Goal: Task Accomplishment & Management: Complete application form

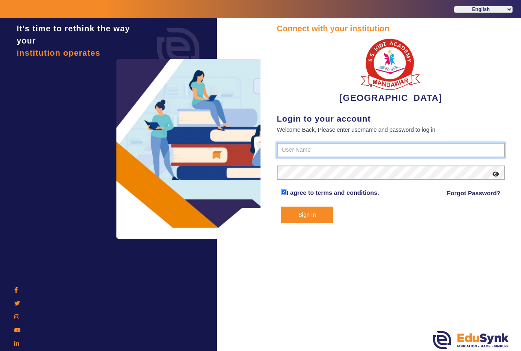
type input "9928895959"
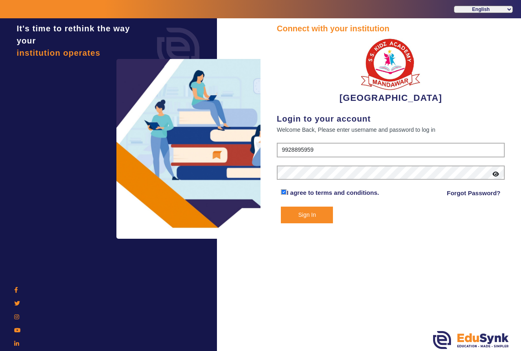
click at [305, 217] on button "Sign In" at bounding box center [307, 215] width 52 height 17
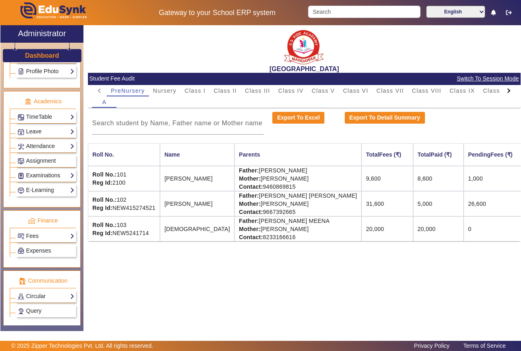
scroll to position [284, 0]
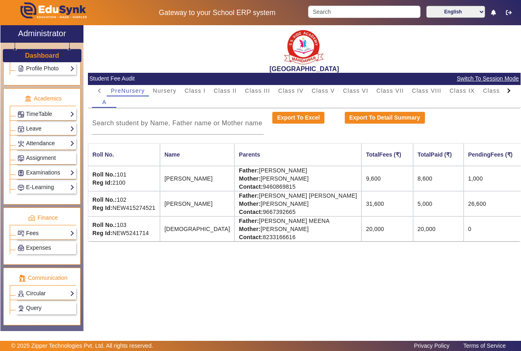
click at [64, 235] on link "Fees" at bounding box center [45, 233] width 57 height 9
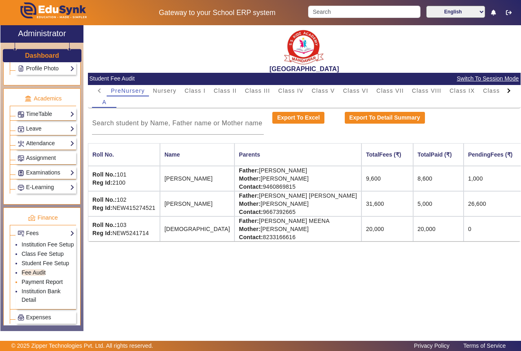
click at [52, 285] on link "Payment Report" at bounding box center [42, 282] width 41 height 7
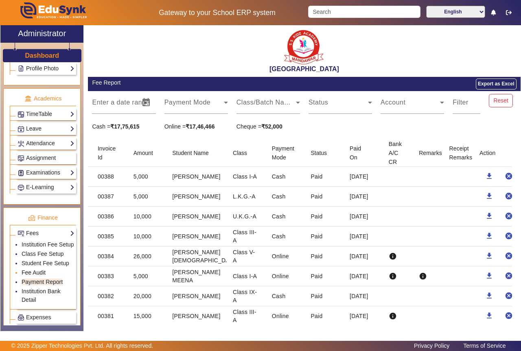
click at [37, 276] on link "Fee Audit" at bounding box center [34, 272] width 24 height 7
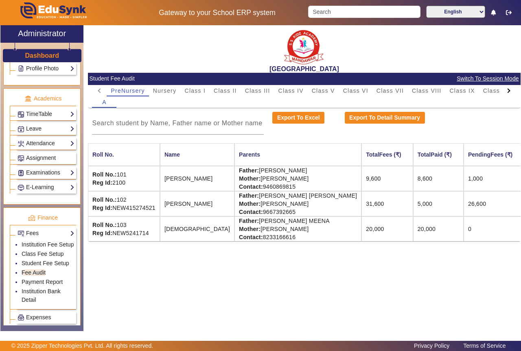
click at [499, 79] on span "Switch To Session Mode" at bounding box center [487, 78] width 63 height 9
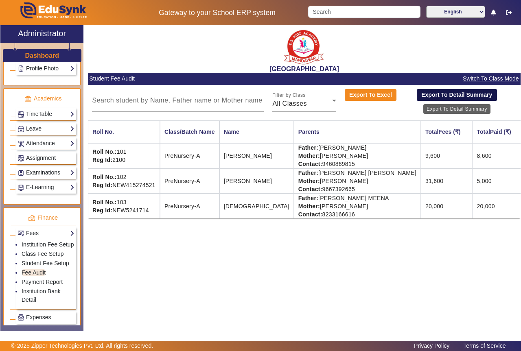
click at [464, 94] on button "Export To Detail Summary" at bounding box center [457, 95] width 80 height 12
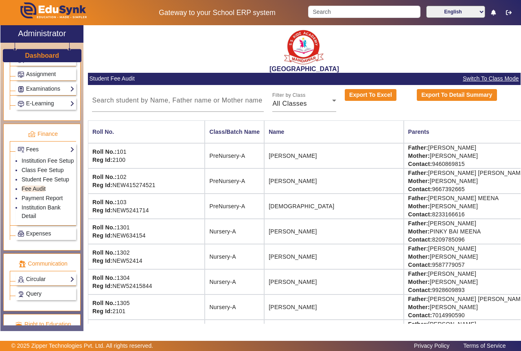
scroll to position [408, 0]
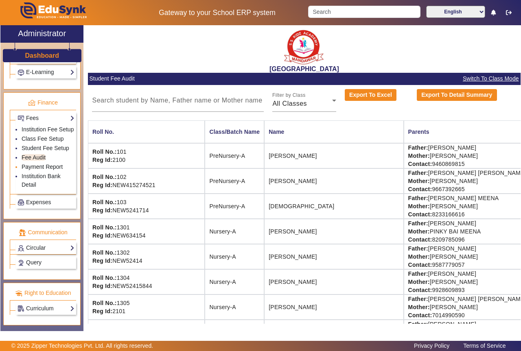
click at [37, 166] on link "Payment Report" at bounding box center [42, 167] width 41 height 7
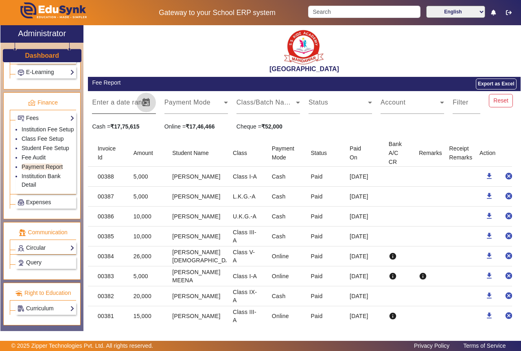
click at [143, 101] on span "Open calendar" at bounding box center [146, 103] width 20 height 20
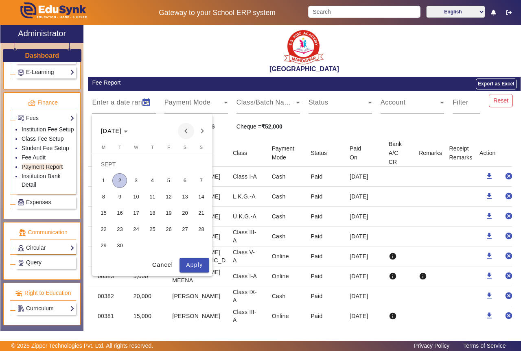
click at [185, 131] on span "Previous month" at bounding box center [186, 131] width 16 height 16
click at [186, 132] on span "Previous month" at bounding box center [186, 131] width 16 height 16
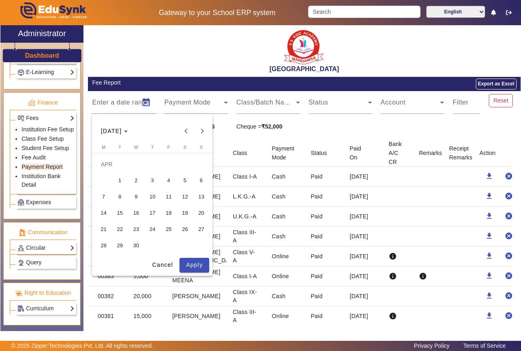
click at [120, 182] on span "1" at bounding box center [119, 180] width 15 height 15
click at [200, 129] on span "Next month" at bounding box center [202, 131] width 16 height 16
click at [200, 130] on span "Next month" at bounding box center [202, 131] width 16 height 16
click at [151, 213] on span "17" at bounding box center [152, 213] width 15 height 15
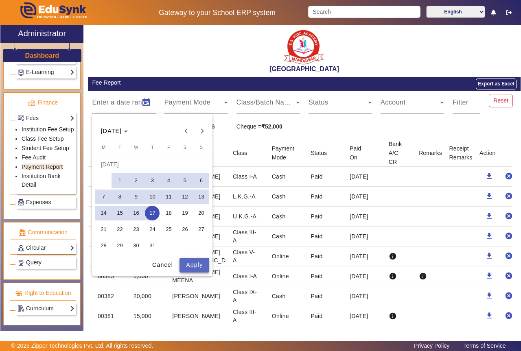
click at [193, 264] on span "Apply" at bounding box center [194, 265] width 17 height 9
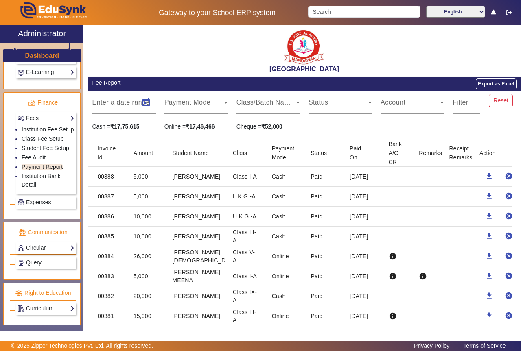
type input "[DATE]"
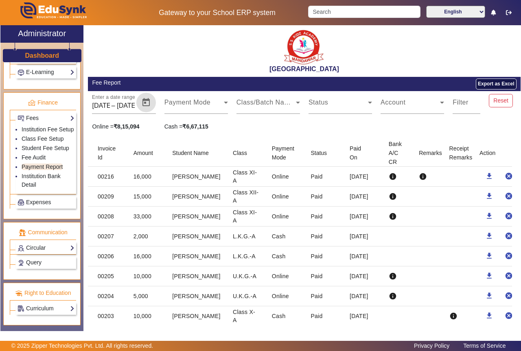
click at [490, 84] on button "Export as Excel" at bounding box center [496, 84] width 40 height 11
click at [36, 156] on link "Fee Audit" at bounding box center [34, 157] width 24 height 7
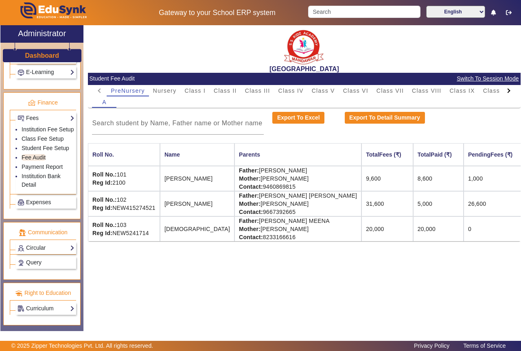
click at [470, 76] on span "Switch To Session Mode" at bounding box center [487, 78] width 63 height 9
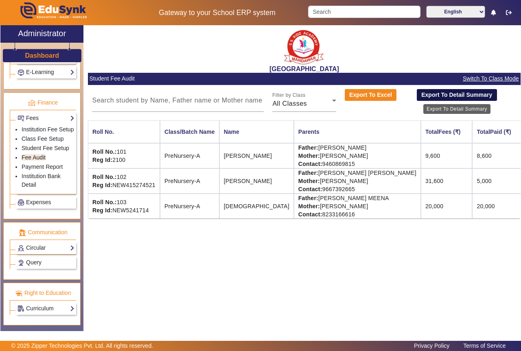
click at [456, 95] on button "Export To Detail Summary" at bounding box center [457, 95] width 80 height 12
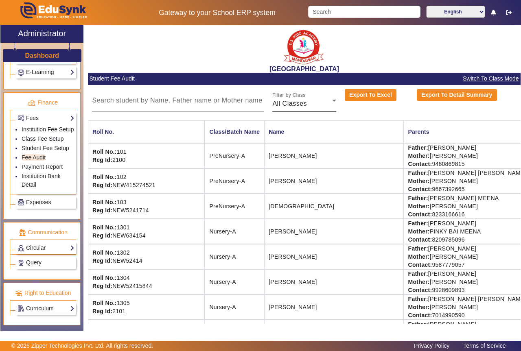
click at [332, 103] on icon at bounding box center [334, 101] width 10 height 10
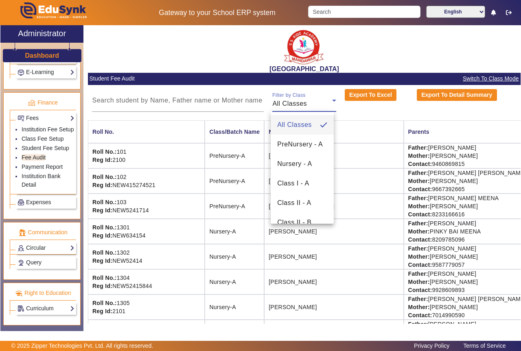
click at [332, 103] on div at bounding box center [260, 175] width 521 height 351
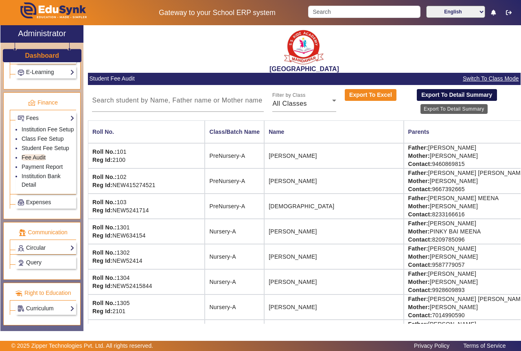
click at [449, 95] on button "Export To Detail Summary" at bounding box center [457, 95] width 80 height 12
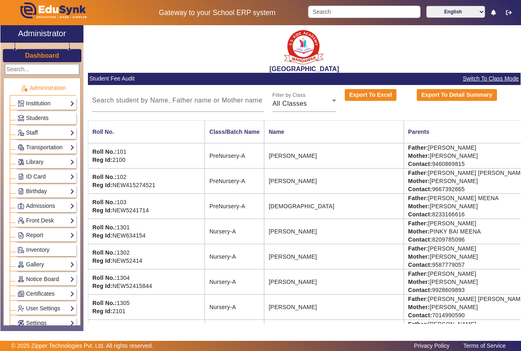
click at [49, 135] on link "Staff" at bounding box center [45, 132] width 57 height 9
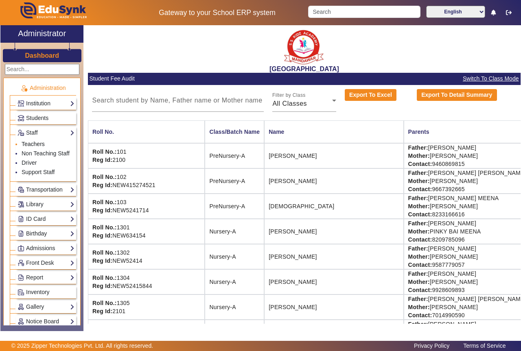
click at [37, 145] on link "Teachers" at bounding box center [33, 144] width 23 height 7
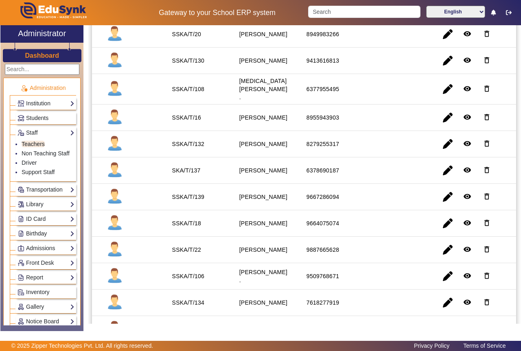
scroll to position [285, 0]
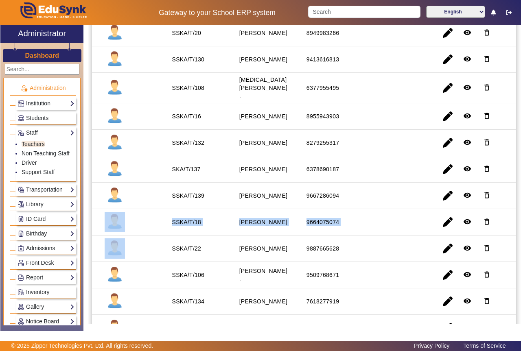
drag, startPoint x: 520, startPoint y: 194, endPoint x: 520, endPoint y: 224, distance: 30.1
click at [520, 224] on div "X Administrator Dashboard Administration Institution Institution Details Sessio…" at bounding box center [260, 178] width 521 height 307
click at [397, 196] on mat-cell at bounding box center [397, 196] width 67 height 26
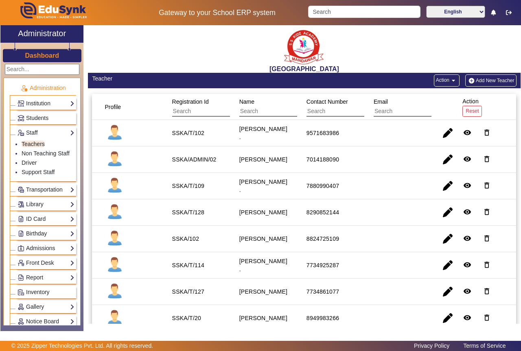
scroll to position [15, 0]
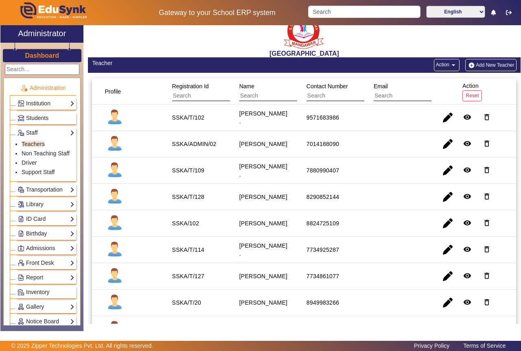
click at [479, 65] on button "Add New Teacher" at bounding box center [490, 65] width 51 height 12
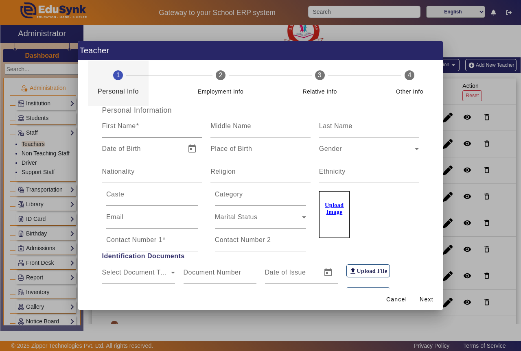
click at [148, 128] on input "First Name" at bounding box center [152, 129] width 100 height 10
type input "LALIT"
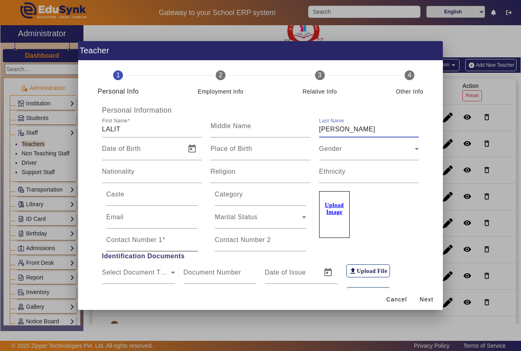
type input "[PERSON_NAME]"
click at [139, 242] on mat-label "Contact Number 1" at bounding box center [134, 239] width 56 height 7
click at [139, 242] on input "Contact Number 1" at bounding box center [152, 243] width 92 height 10
type input "8126971069"
click at [428, 297] on span "Next" at bounding box center [426, 299] width 14 height 9
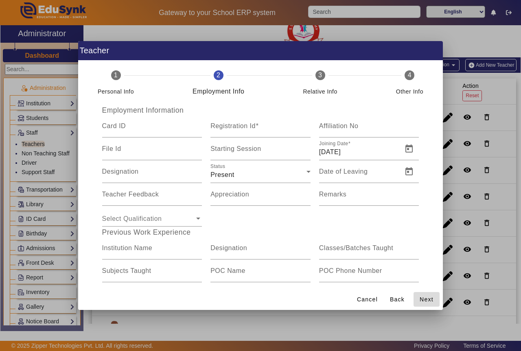
click at [425, 299] on span "Next" at bounding box center [426, 299] width 14 height 9
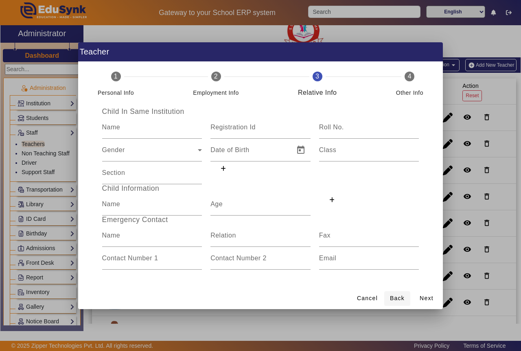
click at [393, 297] on span "Back" at bounding box center [397, 298] width 15 height 9
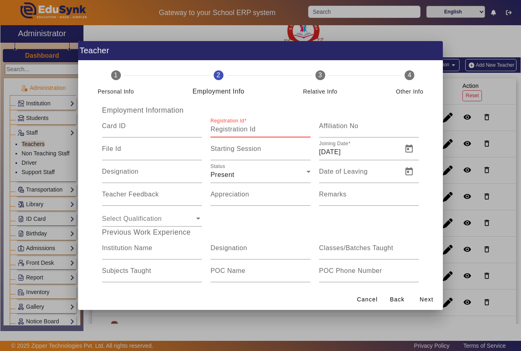
click at [268, 128] on input "Registration Id" at bounding box center [260, 129] width 100 height 10
type input "RDIS/T/31"
click at [406, 147] on span "Open calendar" at bounding box center [409, 149] width 20 height 20
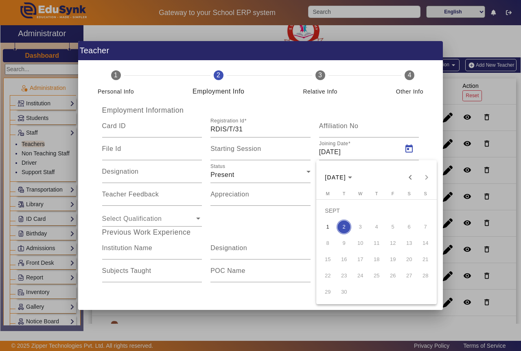
click at [326, 227] on span "1" at bounding box center [327, 227] width 15 height 15
type input "[DATE]"
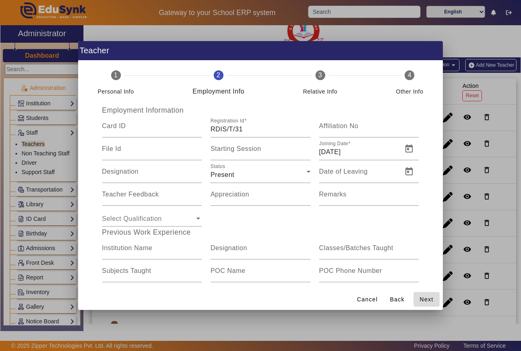
click at [430, 299] on span "Next" at bounding box center [426, 299] width 14 height 9
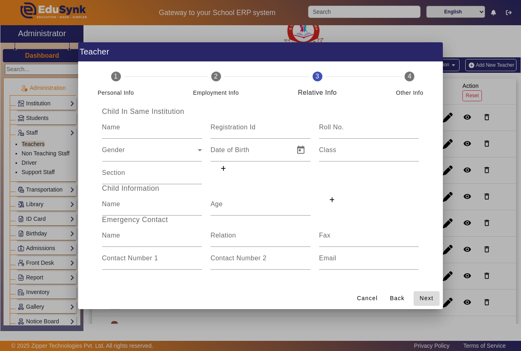
click at [427, 296] on span "Next" at bounding box center [426, 298] width 14 height 9
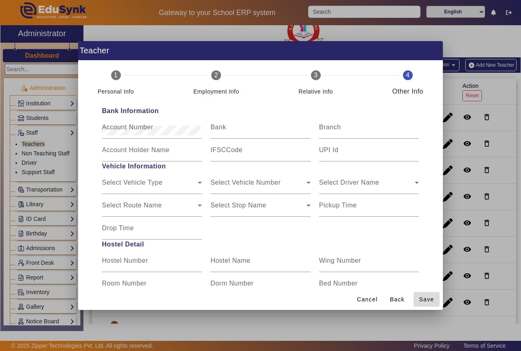
click at [427, 301] on span "Save" at bounding box center [426, 299] width 15 height 9
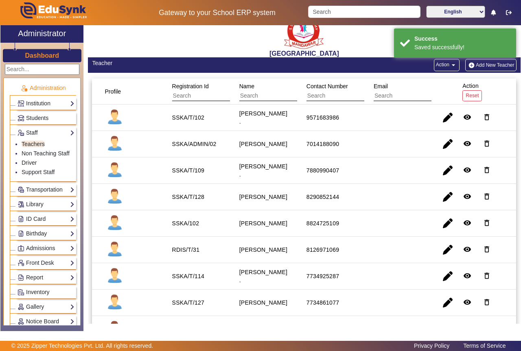
click at [480, 66] on button "Add New Teacher" at bounding box center [490, 65] width 51 height 12
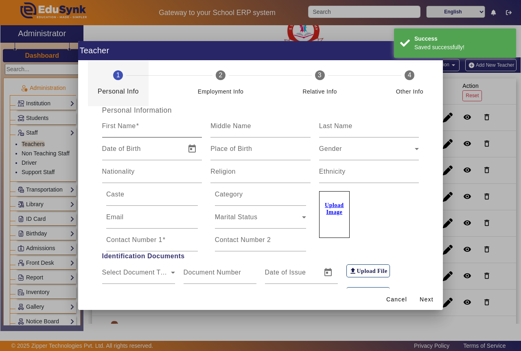
click at [138, 131] on input "First Name" at bounding box center [152, 129] width 100 height 10
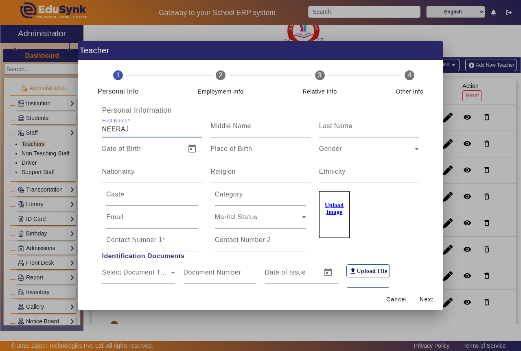
type input "NEERAJ"
type input "[PERSON_NAME]"
click at [155, 241] on mat-label "Contact Number 1" at bounding box center [134, 239] width 56 height 7
click at [155, 241] on input "Contact Number 1" at bounding box center [152, 243] width 92 height 10
type input "6395369884"
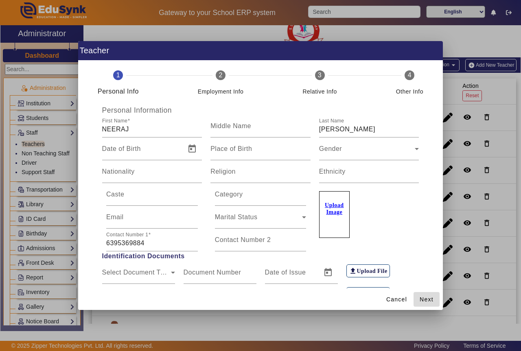
click at [421, 299] on span "Next" at bounding box center [426, 299] width 14 height 9
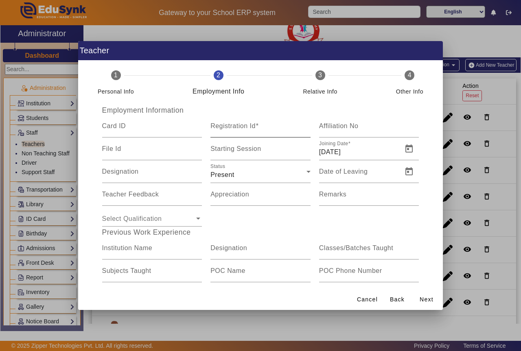
click at [262, 132] on input "Registration Id" at bounding box center [260, 129] width 100 height 10
type input "RDIS/T/32"
click at [404, 151] on span "Open calendar" at bounding box center [409, 149] width 20 height 20
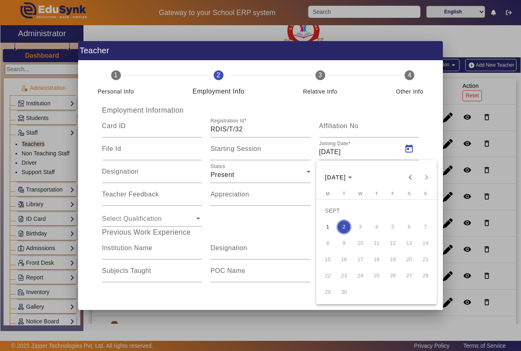
click at [359, 227] on span "3" at bounding box center [360, 227] width 15 height 15
click at [328, 227] on span "1" at bounding box center [327, 227] width 15 height 15
type input "[DATE]"
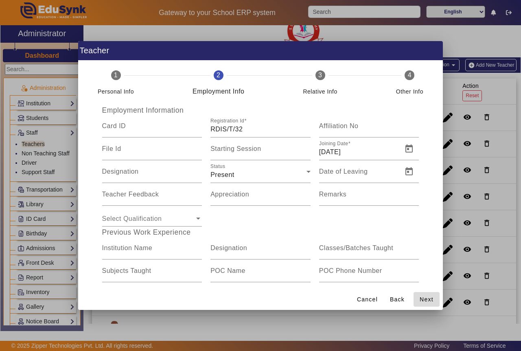
click at [426, 299] on span "Next" at bounding box center [426, 299] width 14 height 9
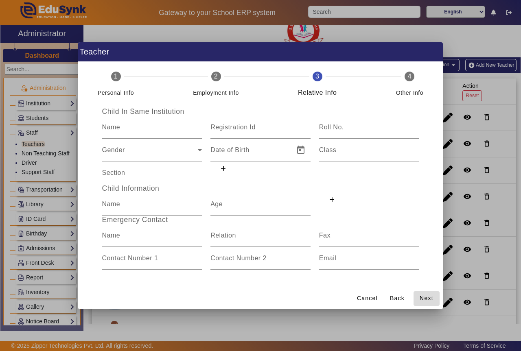
click at [426, 299] on span "Next" at bounding box center [426, 298] width 14 height 9
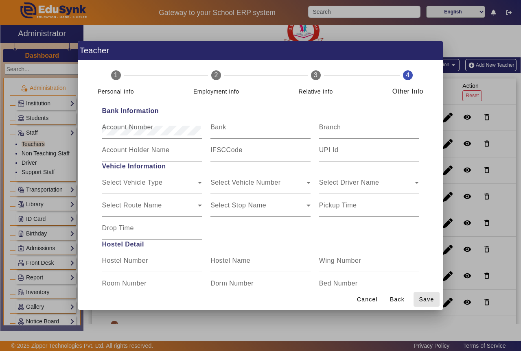
click at [426, 299] on span "Save" at bounding box center [426, 299] width 15 height 9
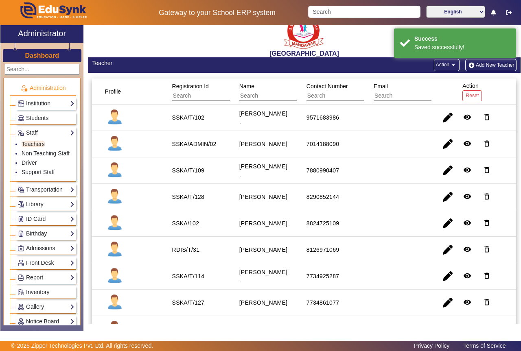
click at [478, 67] on button "Add New Teacher" at bounding box center [490, 65] width 51 height 12
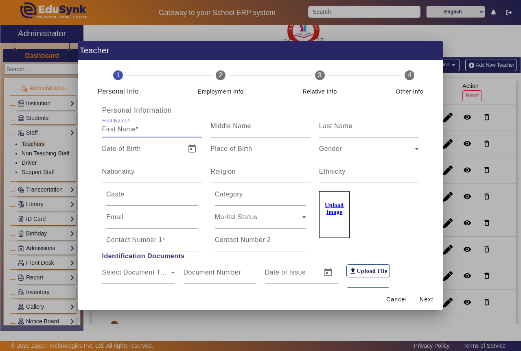
click at [159, 133] on input "First Name" at bounding box center [152, 129] width 100 height 10
type input "[PERSON_NAME]"
click at [153, 244] on input "Contact Number 1" at bounding box center [152, 243] width 92 height 10
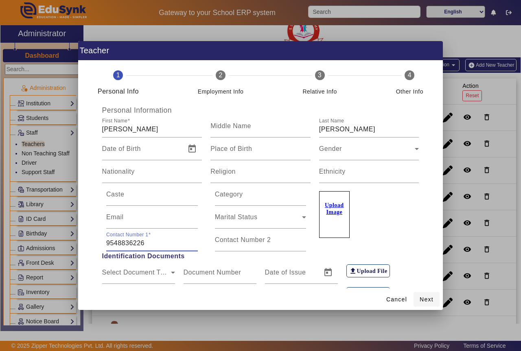
type input "9548836226"
click at [425, 301] on span "Next" at bounding box center [426, 299] width 14 height 9
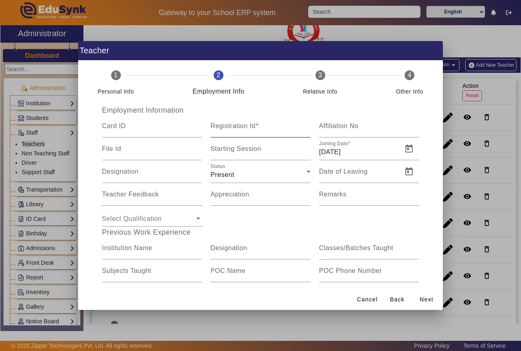
click at [246, 132] on input "Registration Id" at bounding box center [260, 129] width 100 height 10
type input "RDIS/T/33"
click at [402, 147] on span "Open calendar" at bounding box center [409, 149] width 20 height 20
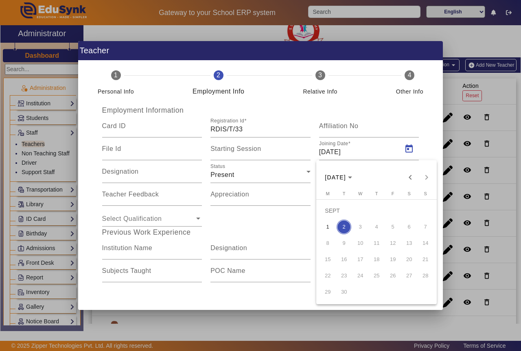
click at [330, 226] on span "1" at bounding box center [327, 227] width 15 height 15
type input "[DATE]"
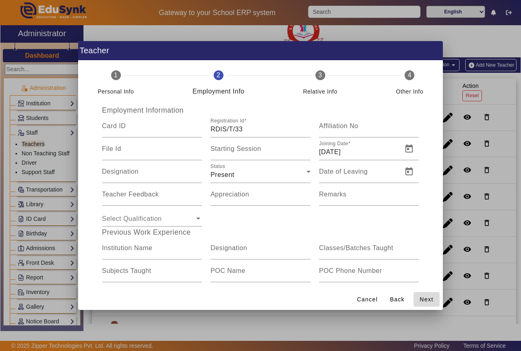
click at [431, 300] on span "Next" at bounding box center [426, 299] width 14 height 9
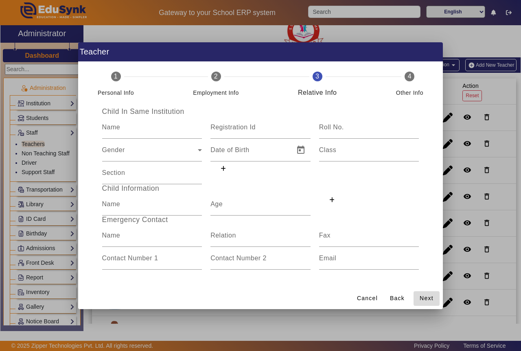
click at [424, 297] on span "Next" at bounding box center [426, 298] width 14 height 9
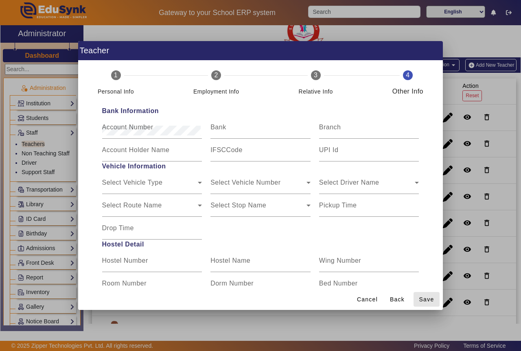
click at [424, 297] on span "Save" at bounding box center [426, 299] width 15 height 9
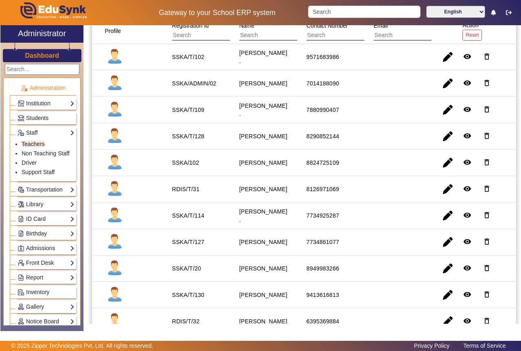
scroll to position [70, 0]
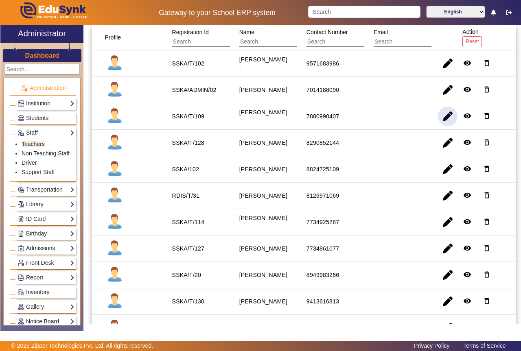
click at [442, 116] on span "button" at bounding box center [448, 117] width 20 height 20
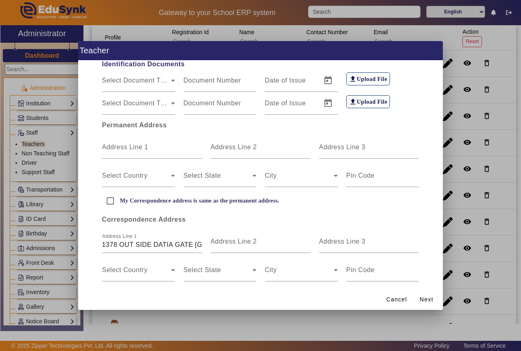
scroll to position [203, 0]
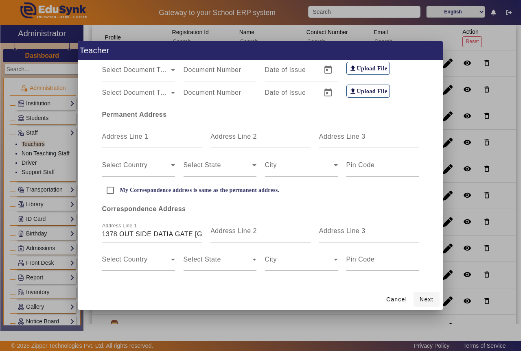
click at [425, 298] on span "Next" at bounding box center [426, 299] width 14 height 9
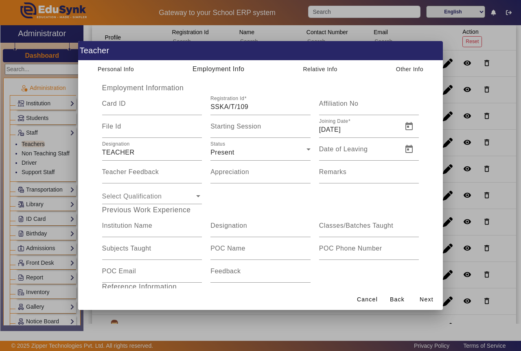
scroll to position [23, 0]
click at [421, 299] on span "Next" at bounding box center [426, 299] width 14 height 9
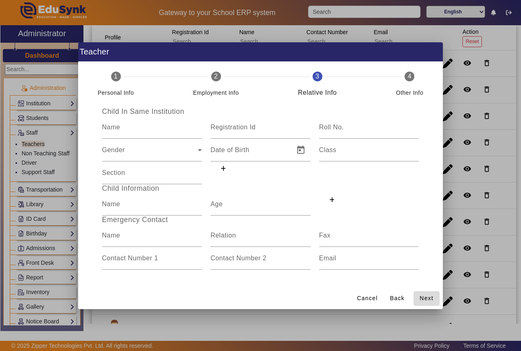
scroll to position [0, 0]
click at [430, 299] on span "Next" at bounding box center [426, 298] width 14 height 9
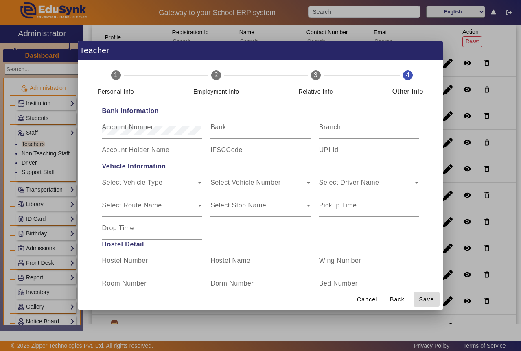
click at [421, 301] on span "Save" at bounding box center [426, 299] width 15 height 9
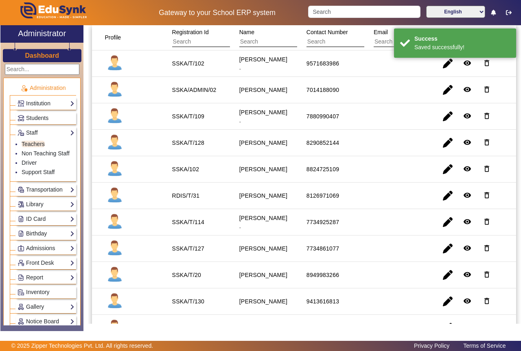
scroll to position [17, 0]
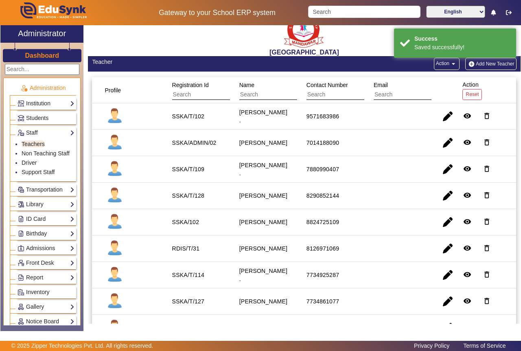
click at [449, 65] on mat-icon "arrow_drop_down" at bounding box center [453, 64] width 8 height 8
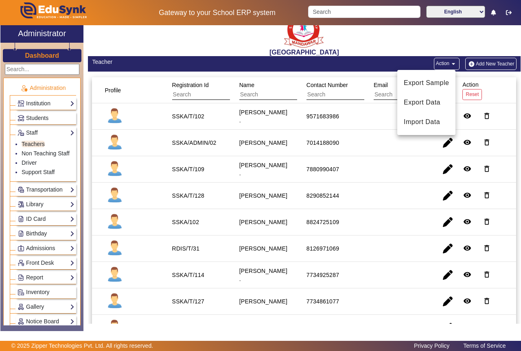
click at [413, 164] on div at bounding box center [260, 175] width 521 height 351
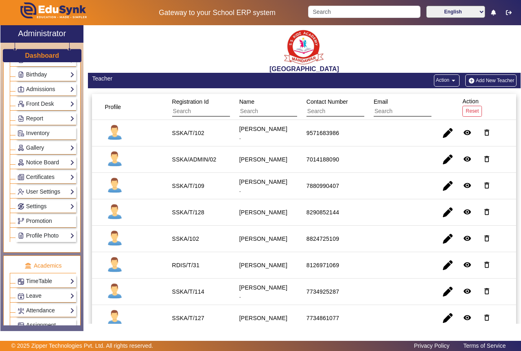
scroll to position [170, 0]
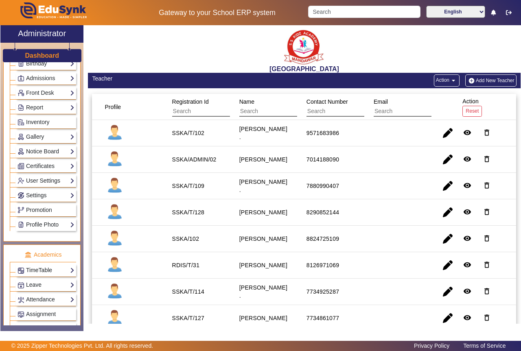
click at [48, 270] on link "TimeTable" at bounding box center [45, 270] width 57 height 9
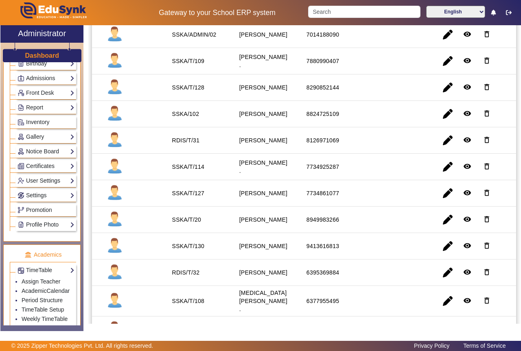
scroll to position [130, 0]
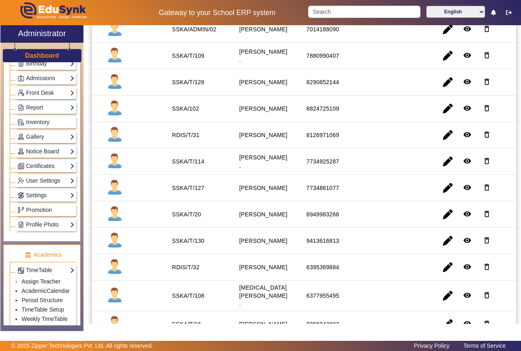
click at [43, 282] on link "Assign Teacher" at bounding box center [41, 281] width 39 height 7
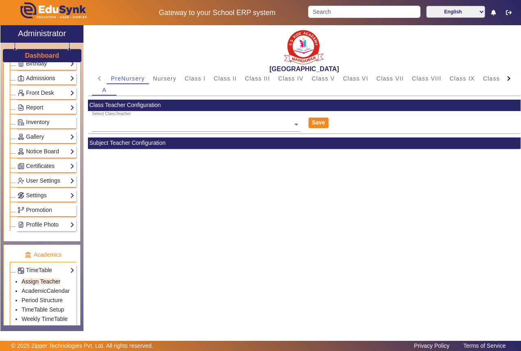
click at [295, 124] on span at bounding box center [296, 124] width 7 height 9
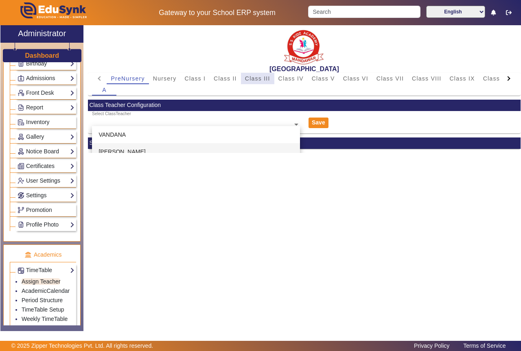
click at [264, 80] on span "Class III" at bounding box center [257, 79] width 25 height 6
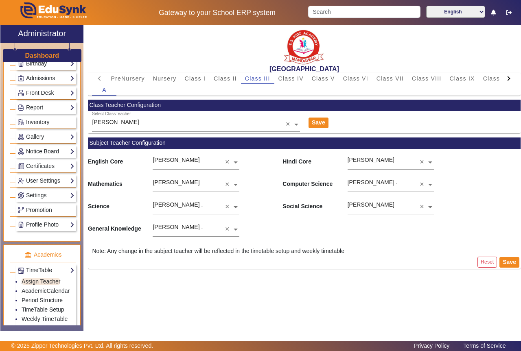
click at [234, 167] on ng-select "[PERSON_NAME] ×" at bounding box center [196, 160] width 87 height 22
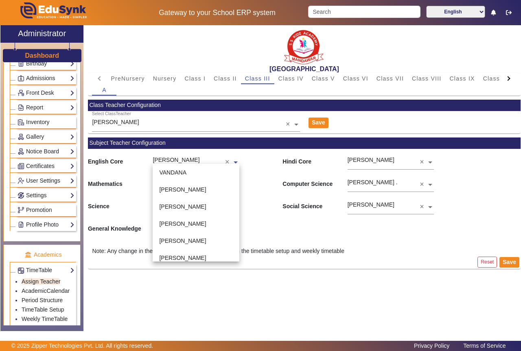
scroll to position [393, 0]
click at [215, 176] on div "[PERSON_NAME]" at bounding box center [196, 172] width 87 height 17
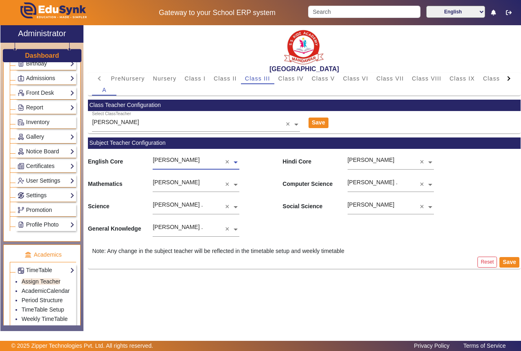
click at [236, 207] on span at bounding box center [235, 206] width 7 height 9
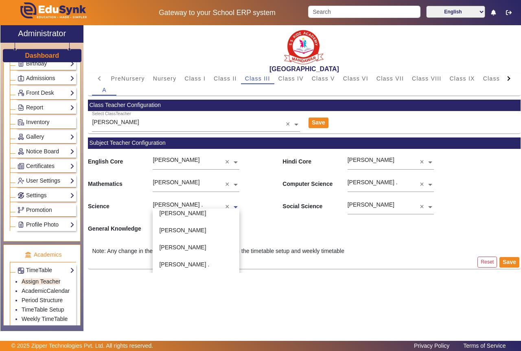
scroll to position [415, 0]
click at [190, 264] on span "[PERSON_NAME] ." at bounding box center [184, 263] width 50 height 7
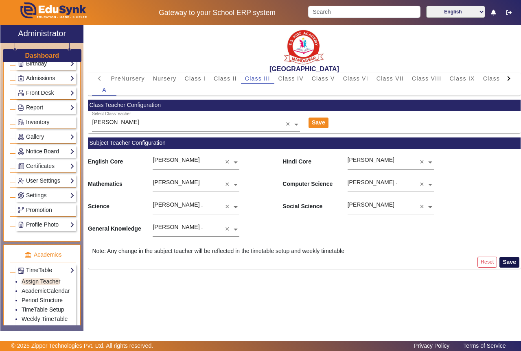
click at [513, 263] on button "Save" at bounding box center [509, 262] width 20 height 11
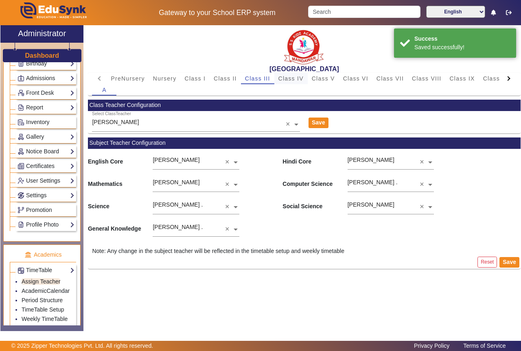
click at [290, 81] on span "Class IV" at bounding box center [290, 79] width 25 height 6
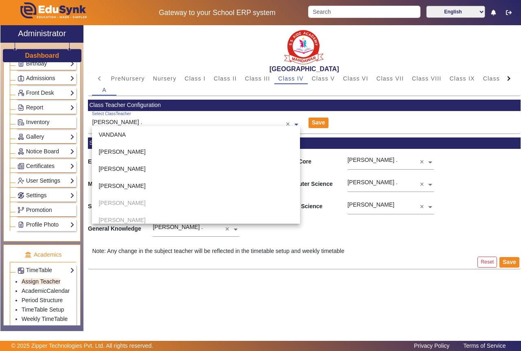
click at [294, 124] on span at bounding box center [296, 124] width 7 height 9
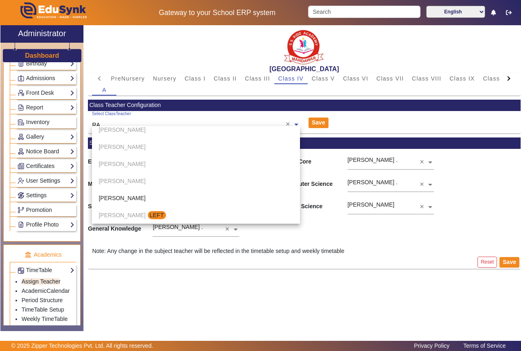
scroll to position [0, 0]
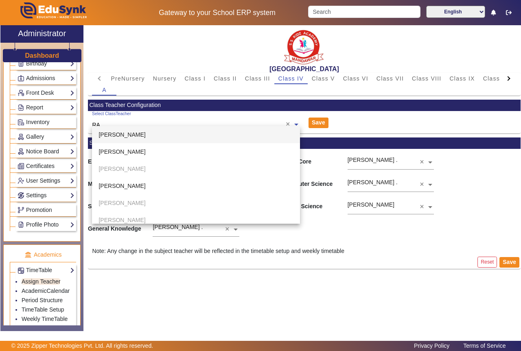
type input "RAM"
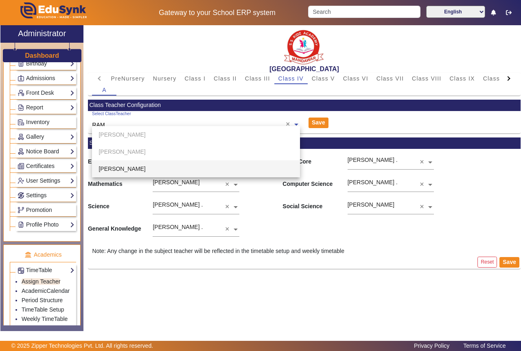
click at [237, 124] on input "RAM" at bounding box center [196, 125] width 208 height 9
click at [234, 118] on div "Select ClassTeacher [PERSON_NAME] . RAM" at bounding box center [189, 120] width 194 height 18
click at [279, 118] on div "Select ClassTeacher [PERSON_NAME] . RAM" at bounding box center [189, 120] width 194 height 18
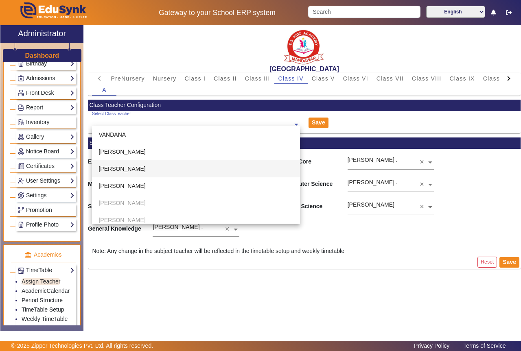
click at [288, 122] on input "text" at bounding box center [196, 125] width 208 height 9
click at [294, 116] on div "Select ClassTeacher" at bounding box center [196, 121] width 208 height 21
click at [419, 120] on div "Select ClassTeacher [PERSON_NAME] [PERSON_NAME] [PERSON_NAME] [PERSON_NAME] [PE…" at bounding box center [304, 122] width 432 height 22
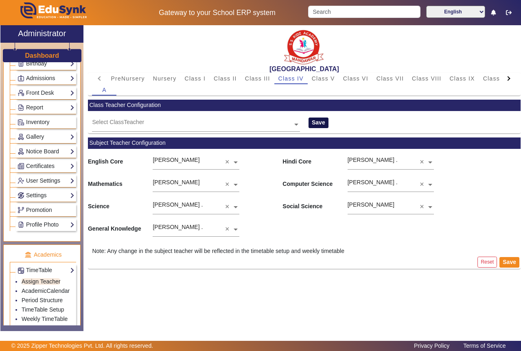
click at [321, 122] on button "Save" at bounding box center [318, 123] width 20 height 11
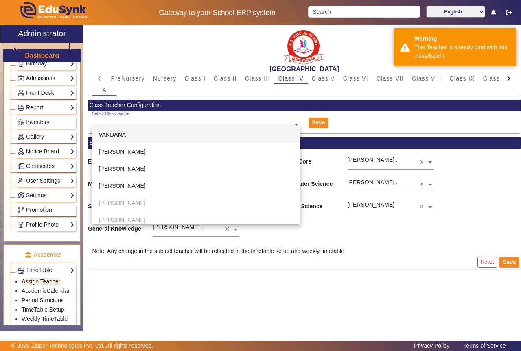
click at [295, 123] on span at bounding box center [296, 124] width 7 height 9
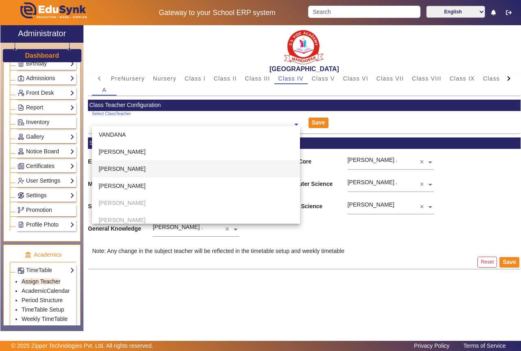
click at [229, 170] on div "[PERSON_NAME]" at bounding box center [196, 168] width 208 height 17
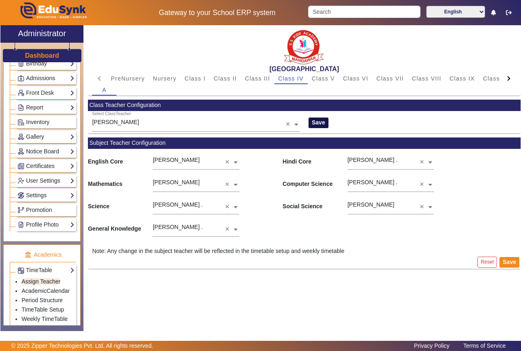
click at [320, 122] on button "Save" at bounding box center [318, 123] width 20 height 11
click at [317, 124] on button "Save" at bounding box center [318, 123] width 20 height 11
click at [428, 208] on span at bounding box center [429, 206] width 7 height 9
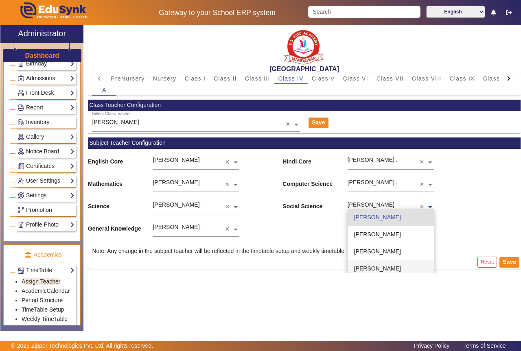
scroll to position [256, 0]
click at [396, 267] on span "[PERSON_NAME]" at bounding box center [377, 268] width 47 height 7
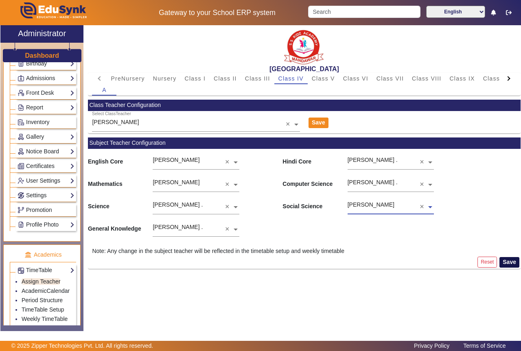
click at [510, 262] on button "Save" at bounding box center [509, 262] width 20 height 11
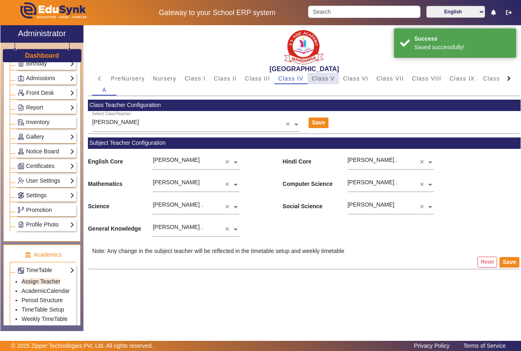
click at [322, 77] on span "Class V" at bounding box center [323, 79] width 23 height 6
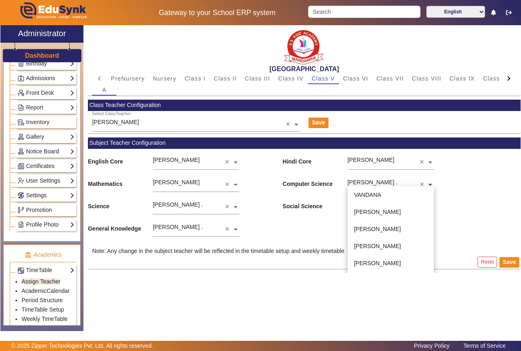
click at [429, 184] on span at bounding box center [429, 184] width 7 height 9
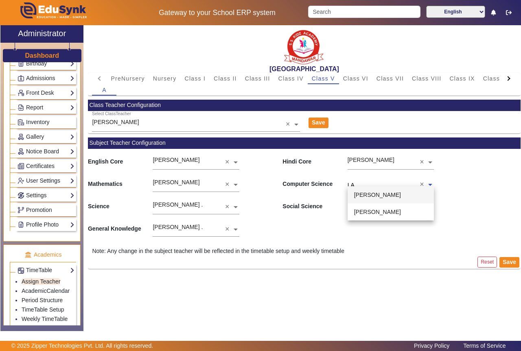
type input "LAL"
click at [375, 192] on span "[PERSON_NAME]" at bounding box center [377, 195] width 47 height 7
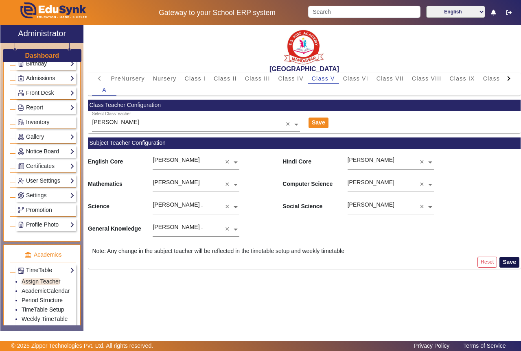
click at [513, 263] on button "Save" at bounding box center [509, 262] width 20 height 11
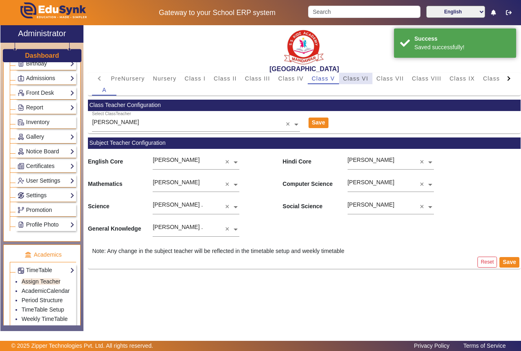
click at [359, 78] on span "Class VI" at bounding box center [355, 79] width 25 height 6
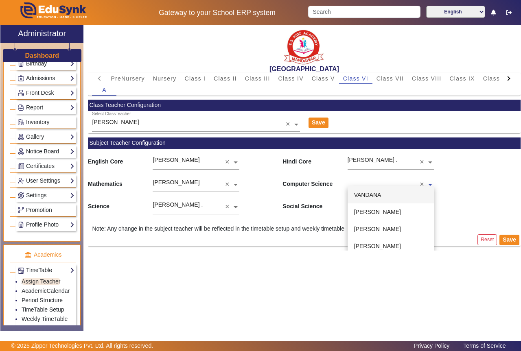
click at [430, 184] on span at bounding box center [429, 184] width 7 height 9
click at [378, 214] on span "[PERSON_NAME]" at bounding box center [377, 212] width 47 height 7
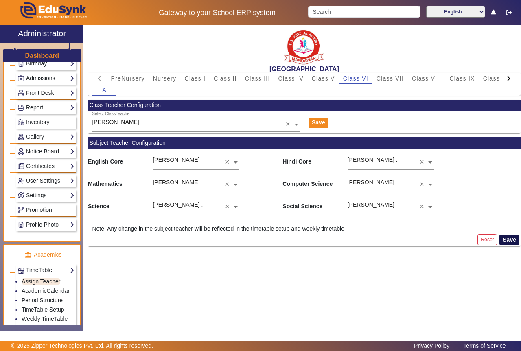
click at [507, 240] on button "Save" at bounding box center [509, 240] width 20 height 11
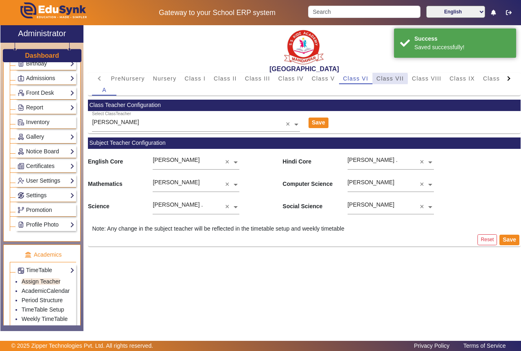
click at [384, 79] on span "Class VII" at bounding box center [389, 79] width 27 height 6
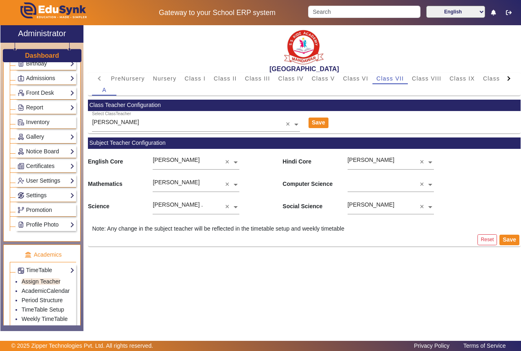
click at [431, 183] on div "Mathematics [PERSON_NAME] × Computer Science ×" at bounding box center [304, 182] width 432 height 22
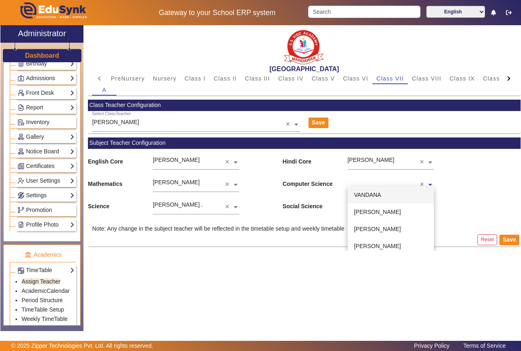
click at [430, 185] on span at bounding box center [429, 184] width 7 height 9
click at [386, 212] on span "[PERSON_NAME]" at bounding box center [377, 212] width 47 height 7
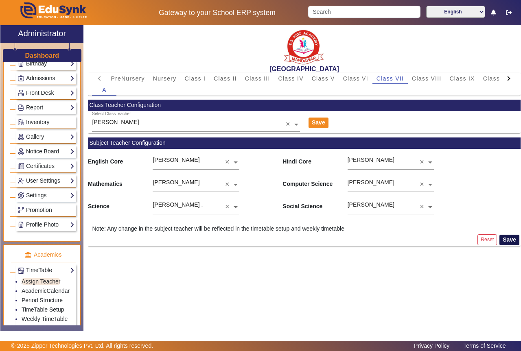
click at [508, 238] on button "Save" at bounding box center [509, 240] width 20 height 11
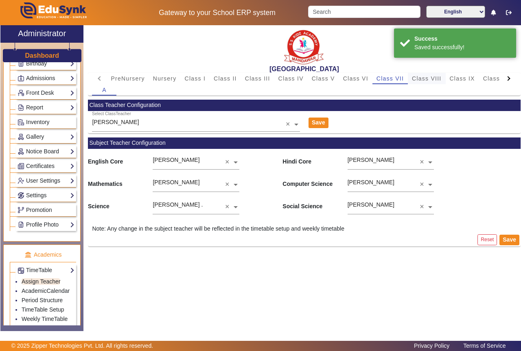
click at [414, 79] on span "Class VIII" at bounding box center [426, 79] width 29 height 6
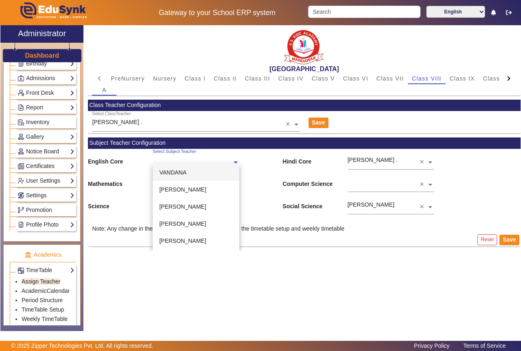
click at [232, 164] on span at bounding box center [235, 161] width 7 height 9
click at [185, 205] on span "[PERSON_NAME]" at bounding box center [182, 206] width 47 height 7
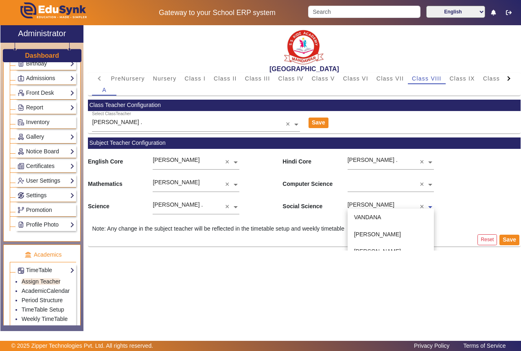
click at [428, 205] on span at bounding box center [429, 206] width 7 height 9
type input "PR"
click at [389, 235] on span "[PERSON_NAME]" at bounding box center [377, 234] width 47 height 7
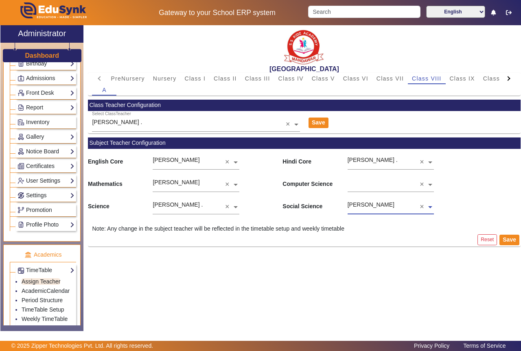
click at [428, 185] on span at bounding box center [429, 184] width 7 height 9
click at [380, 214] on span "[PERSON_NAME]" at bounding box center [377, 212] width 47 height 7
click at [509, 239] on button "Save" at bounding box center [509, 240] width 20 height 11
click at [457, 78] on span "Class IX" at bounding box center [462, 79] width 25 height 6
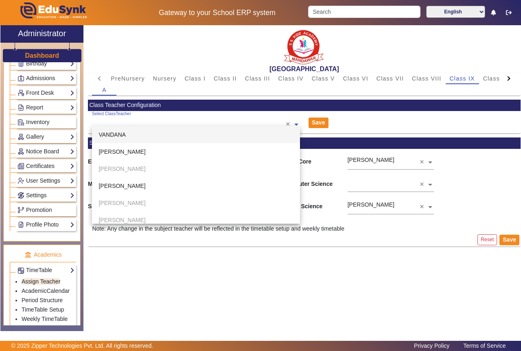
click at [294, 125] on span at bounding box center [296, 124] width 7 height 9
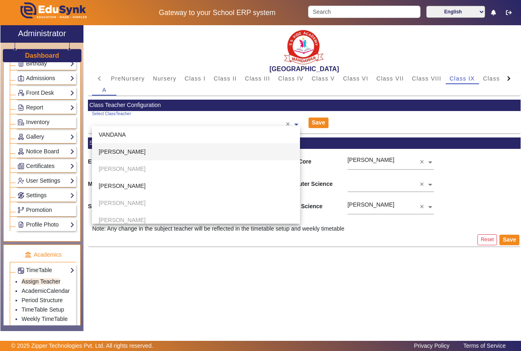
click at [207, 153] on div "[PERSON_NAME]" at bounding box center [196, 151] width 208 height 17
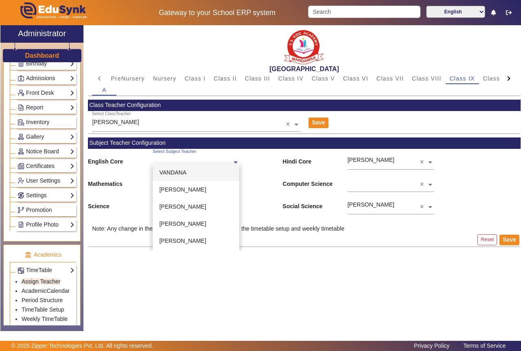
click at [233, 164] on ng-select "Select Subject Teacher [PERSON_NAME] [PERSON_NAME] [PERSON_NAME] [PERSON_NAME] …" at bounding box center [196, 160] width 87 height 22
click at [202, 210] on div "[PERSON_NAME]" at bounding box center [196, 206] width 87 height 17
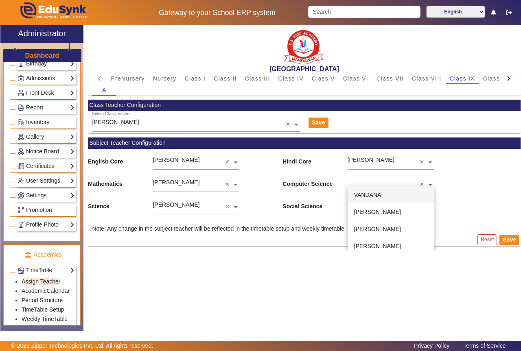
click at [428, 185] on span at bounding box center [429, 184] width 7 height 9
click at [377, 214] on span "[PERSON_NAME]" at bounding box center [377, 212] width 47 height 7
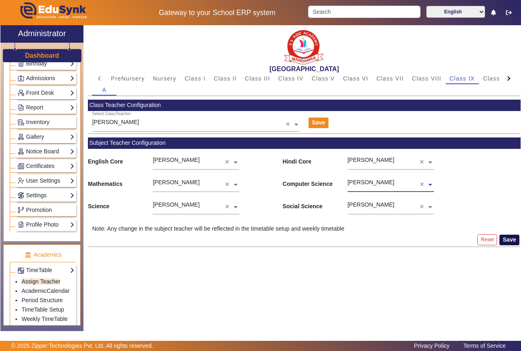
click at [512, 240] on button "Save" at bounding box center [509, 240] width 20 height 11
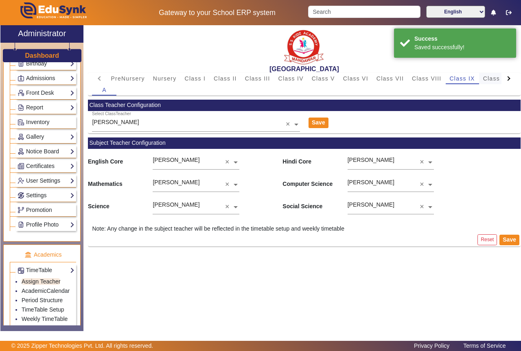
click at [491, 78] on span "Class X" at bounding box center [494, 79] width 23 height 6
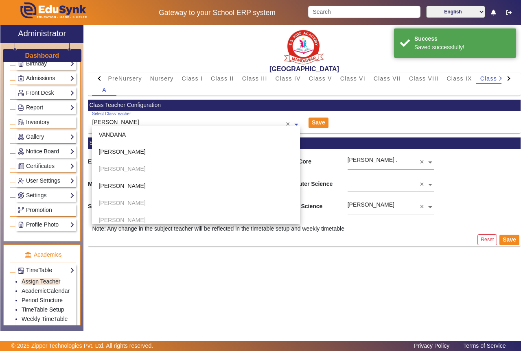
click at [293, 124] on span at bounding box center [296, 124] width 7 height 9
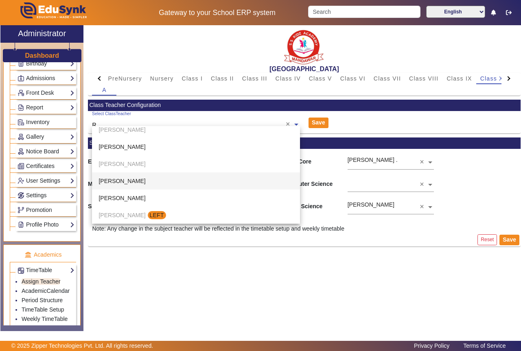
scroll to position [188, 0]
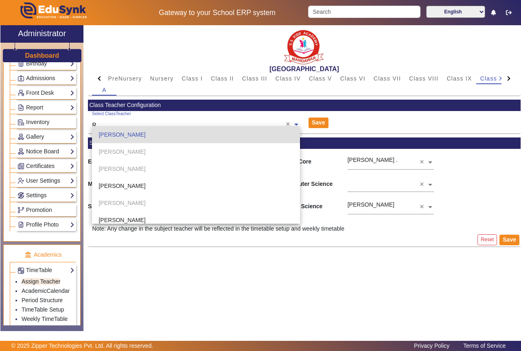
type input "RI"
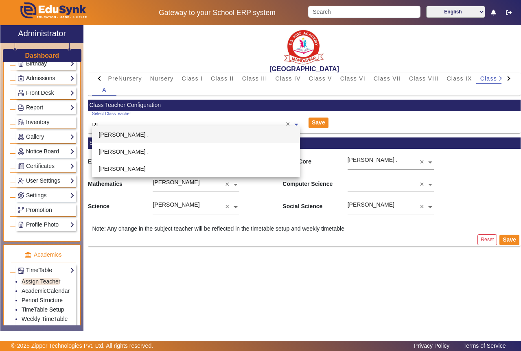
scroll to position [0, 0]
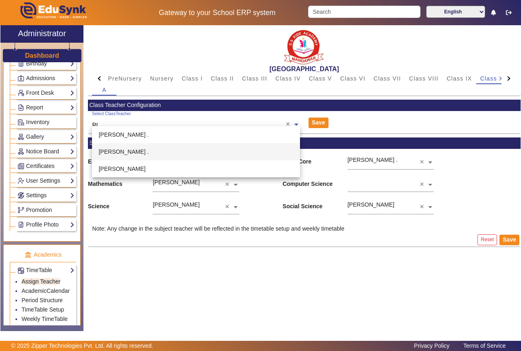
click at [271, 147] on div "[PERSON_NAME] ." at bounding box center [196, 151] width 208 height 17
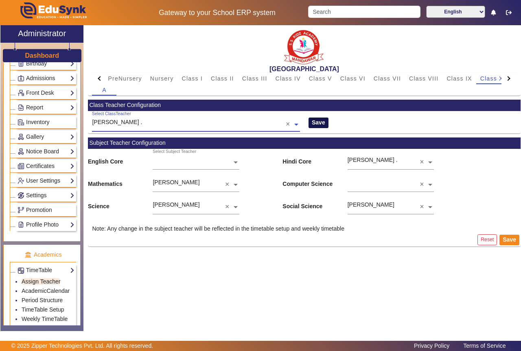
click at [321, 123] on button "Save" at bounding box center [318, 123] width 20 height 11
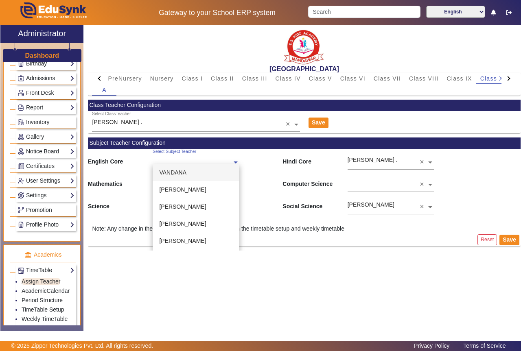
click at [235, 163] on span at bounding box center [235, 161] width 7 height 9
click at [192, 226] on span "[PERSON_NAME]" at bounding box center [182, 223] width 47 height 7
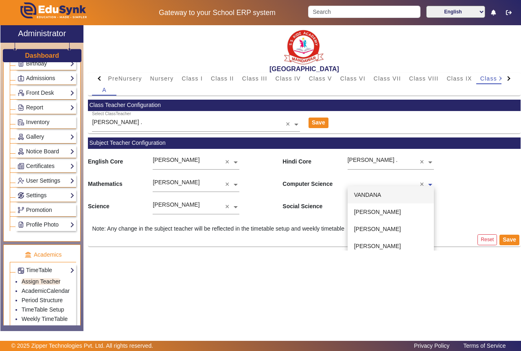
click at [430, 185] on span at bounding box center [429, 184] width 7 height 9
click at [380, 213] on span "[PERSON_NAME]" at bounding box center [377, 212] width 47 height 7
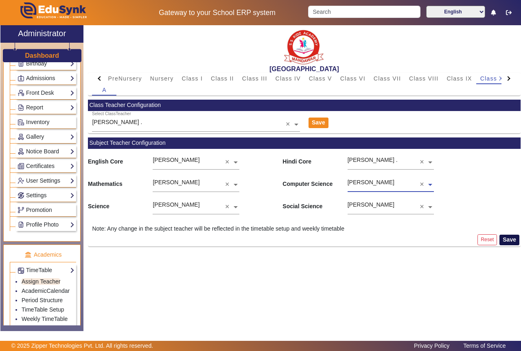
click at [510, 240] on button "Save" at bounding box center [509, 240] width 20 height 11
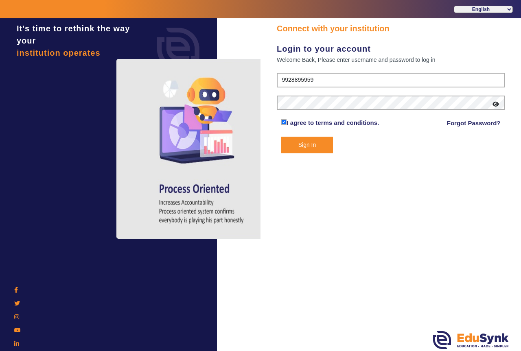
click at [299, 258] on div "Connect with your institution Login to your account Welcome Back, Please enter …" at bounding box center [390, 185] width 260 height 335
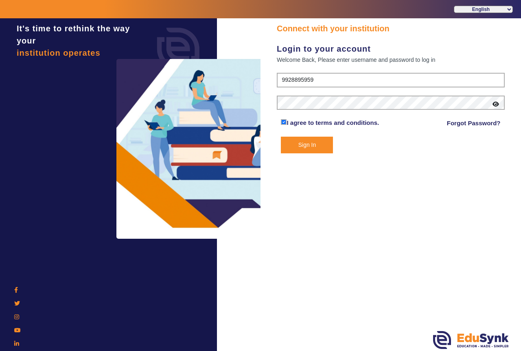
click at [344, 219] on div "Connect with your institution Login to your account Welcome Back, Please enter …" at bounding box center [390, 185] width 260 height 335
click at [347, 170] on div "Connect with your institution Login to your account Welcome Back, Please enter …" at bounding box center [390, 185] width 260 height 335
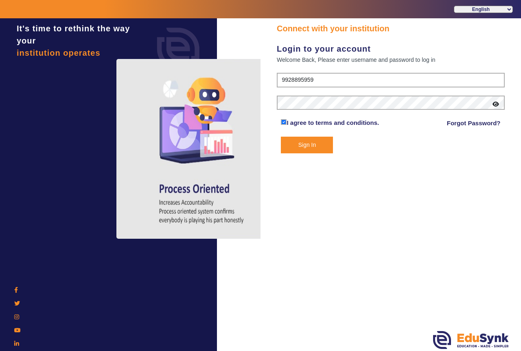
click at [304, 145] on button "Sign In" at bounding box center [307, 145] width 52 height 17
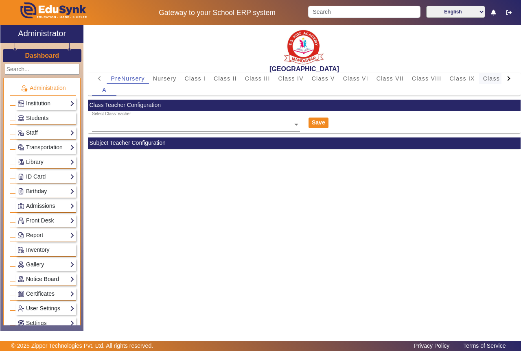
click at [485, 76] on span "Class X" at bounding box center [494, 79] width 23 height 6
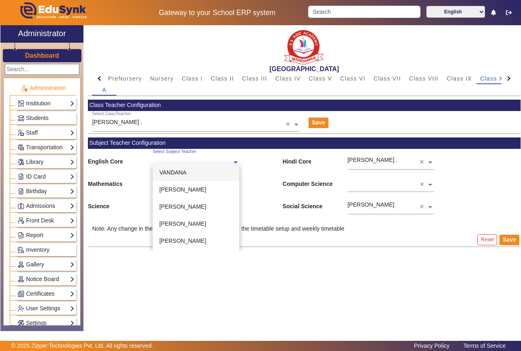
click at [235, 162] on span at bounding box center [235, 161] width 7 height 9
click at [187, 222] on span "[PERSON_NAME]" at bounding box center [182, 223] width 47 height 7
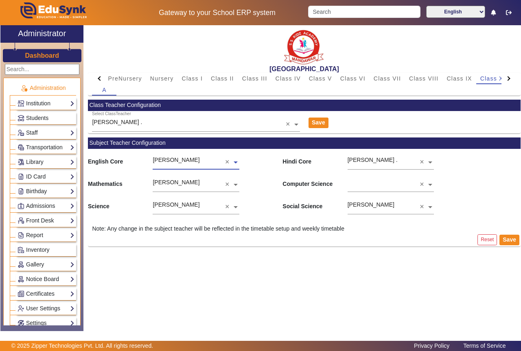
click at [428, 186] on span at bounding box center [429, 184] width 7 height 9
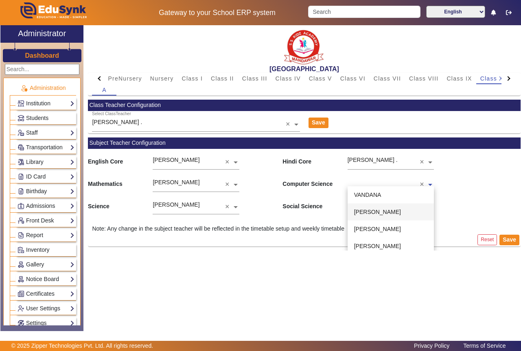
click at [377, 216] on div "[PERSON_NAME]" at bounding box center [390, 211] width 87 height 17
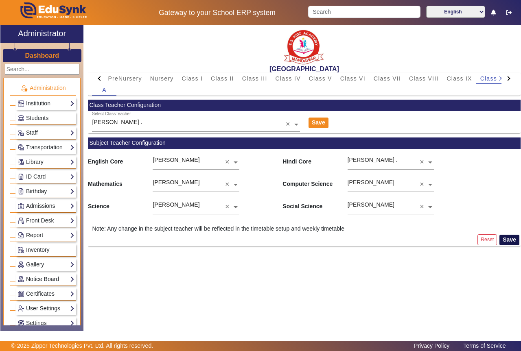
click at [509, 239] on button "Save" at bounding box center [509, 240] width 20 height 11
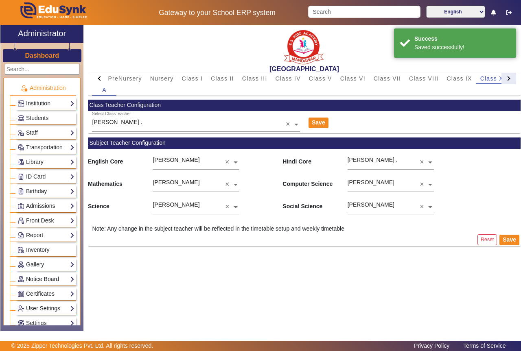
click at [507, 77] on div at bounding box center [508, 78] width 4 height 4
click at [403, 77] on span "Class XI" at bounding box center [403, 79] width 25 height 6
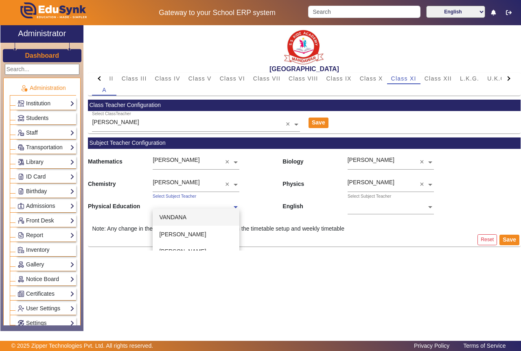
click at [235, 208] on span at bounding box center [235, 206] width 7 height 9
click at [191, 222] on span "[PERSON_NAME] ." at bounding box center [184, 221] width 50 height 7
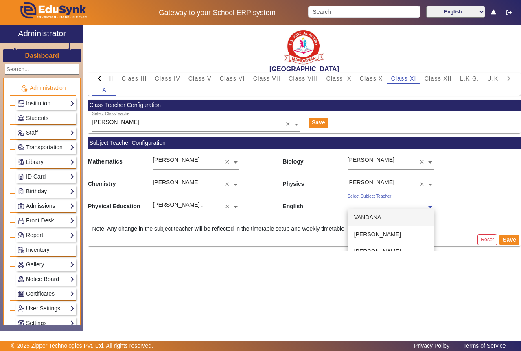
click at [428, 208] on span at bounding box center [429, 206] width 7 height 9
click at [382, 230] on span "[PERSON_NAME]" at bounding box center [377, 228] width 47 height 7
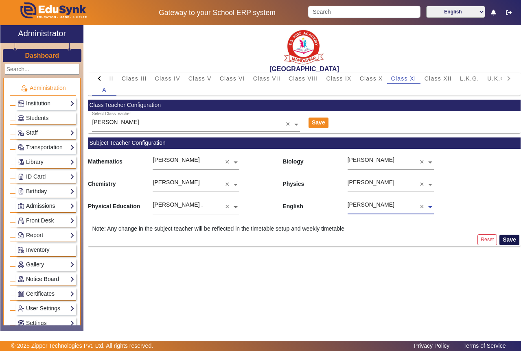
click at [509, 240] on button "Save" at bounding box center [509, 240] width 20 height 11
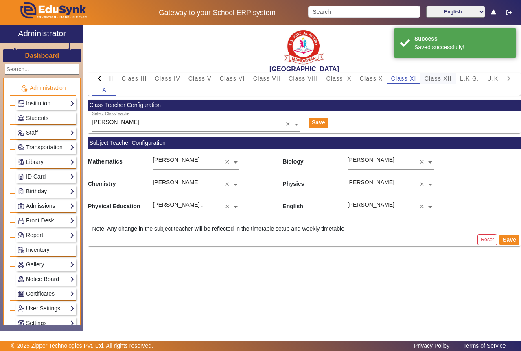
click at [426, 81] on span "Class XII" at bounding box center [437, 79] width 27 height 6
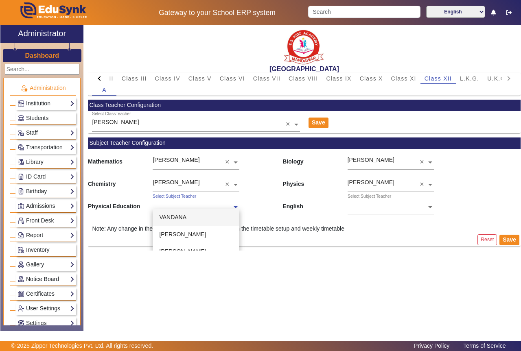
click at [236, 207] on span at bounding box center [235, 206] width 7 height 9
click at [201, 232] on span "[PERSON_NAME] ." at bounding box center [184, 233] width 50 height 7
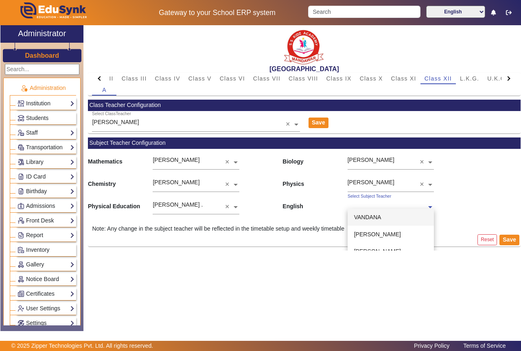
click at [427, 205] on span at bounding box center [429, 206] width 7 height 9
click at [371, 232] on span "[PERSON_NAME]" at bounding box center [377, 230] width 47 height 7
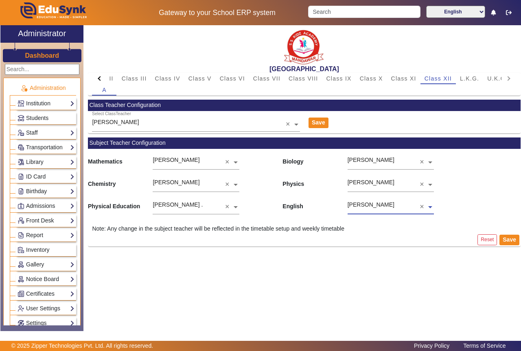
click at [430, 209] on ng-select "[PERSON_NAME] ×" at bounding box center [390, 205] width 87 height 22
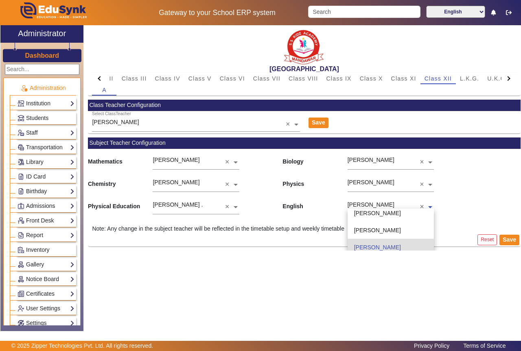
scroll to position [24, 0]
click at [384, 231] on span "[PERSON_NAME]" at bounding box center [377, 228] width 47 height 7
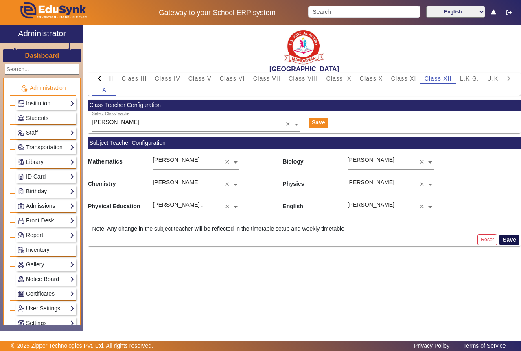
click at [511, 240] on button "Save" at bounding box center [509, 240] width 20 height 11
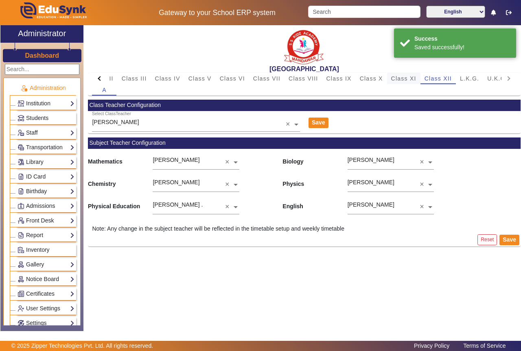
click at [401, 78] on span "Class XI" at bounding box center [403, 79] width 25 height 6
click at [428, 205] on span at bounding box center [429, 206] width 7 height 9
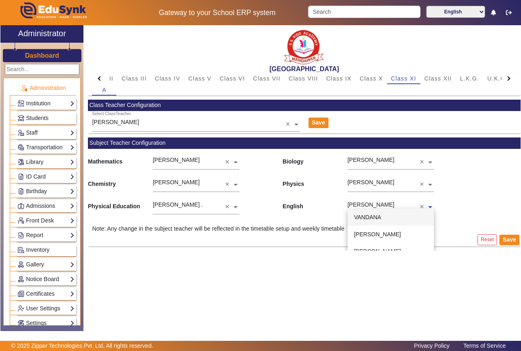
scroll to position [14, 0]
click at [382, 237] on span "[PERSON_NAME]" at bounding box center [377, 237] width 47 height 7
click at [510, 239] on button "Save" at bounding box center [509, 240] width 20 height 11
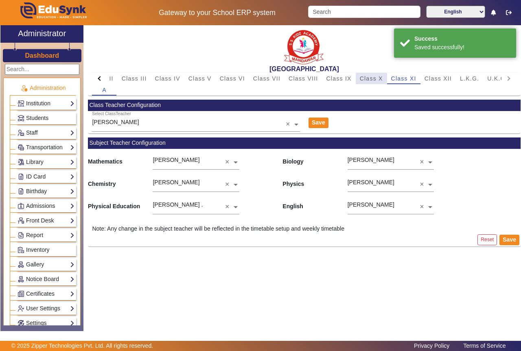
click at [368, 78] on span "Class X" at bounding box center [371, 79] width 23 height 6
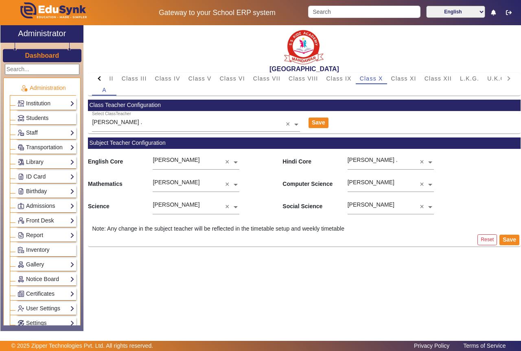
click at [234, 161] on span at bounding box center [235, 161] width 7 height 9
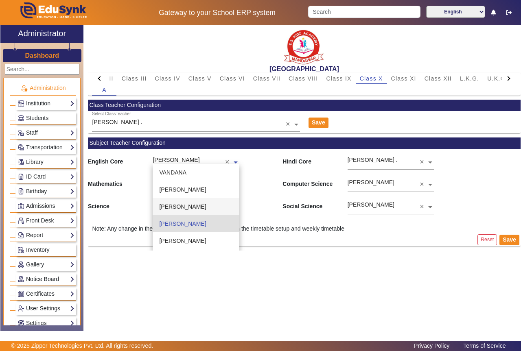
click at [181, 206] on span "[PERSON_NAME]" at bounding box center [182, 206] width 47 height 7
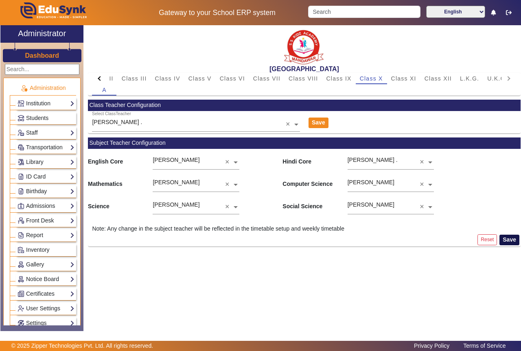
click at [503, 240] on button "Save" at bounding box center [509, 240] width 20 height 11
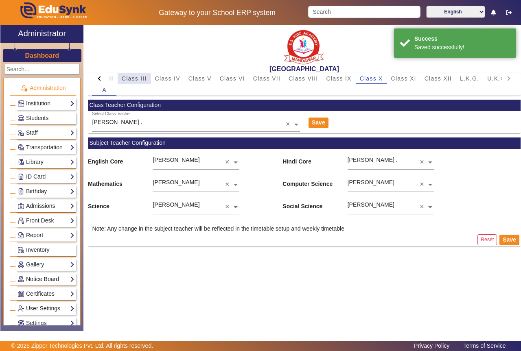
click at [135, 79] on span "Class III" at bounding box center [134, 79] width 25 height 6
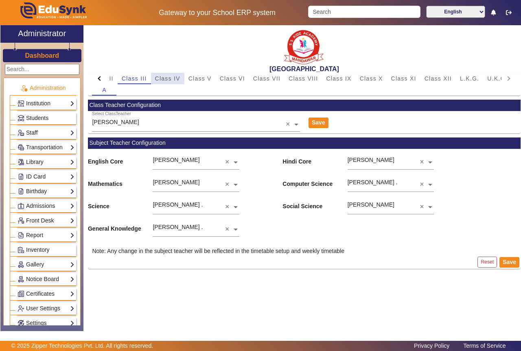
click at [175, 77] on span "Class IV" at bounding box center [167, 79] width 25 height 6
click at [294, 125] on span at bounding box center [296, 124] width 7 height 9
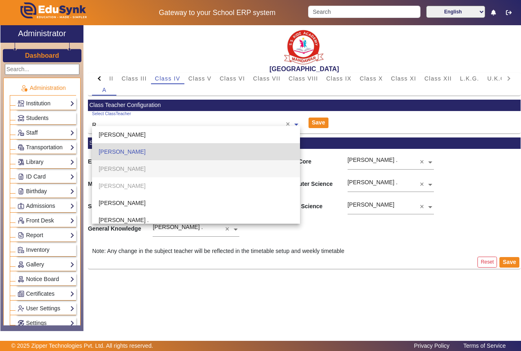
type input "RA"
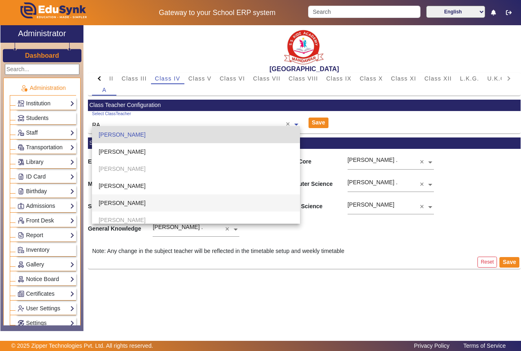
click at [145, 202] on span "[PERSON_NAME]" at bounding box center [121, 203] width 47 height 7
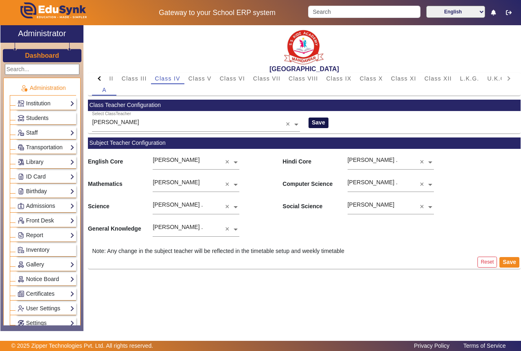
click at [314, 122] on button "Save" at bounding box center [318, 123] width 20 height 11
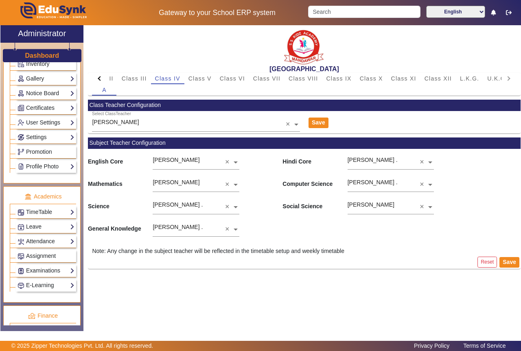
scroll to position [192, 0]
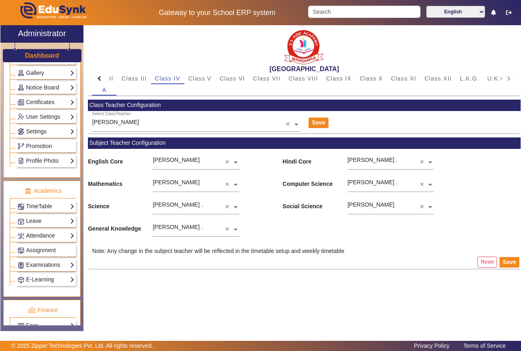
click at [51, 236] on link "Attendance" at bounding box center [45, 235] width 57 height 9
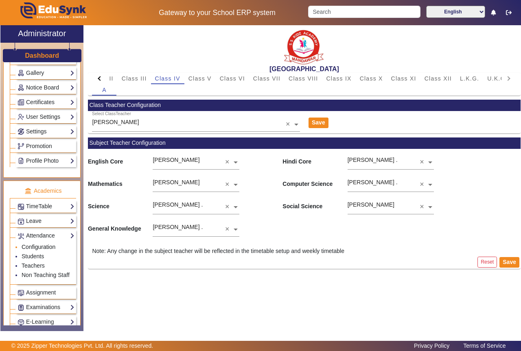
click at [42, 248] on link "Configuration" at bounding box center [39, 247] width 34 height 7
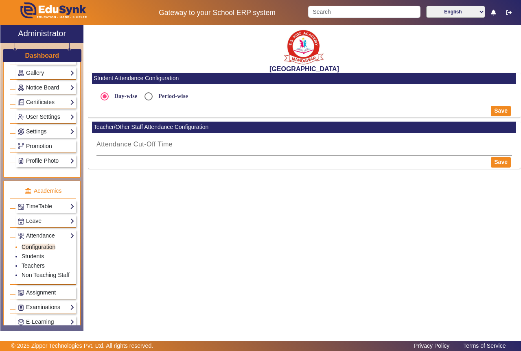
radio input "true"
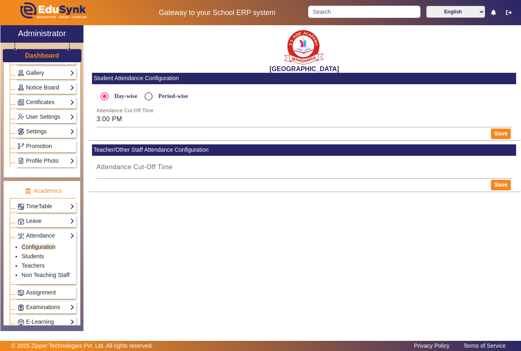
drag, startPoint x: 78, startPoint y: 168, endPoint x: 76, endPoint y: 183, distance: 14.4
click at [76, 183] on div "Administration Institution Institution Details Session Configuration Classes/Ba…" at bounding box center [41, 193] width 83 height 263
click at [66, 188] on p "Academics" at bounding box center [43, 191] width 66 height 9
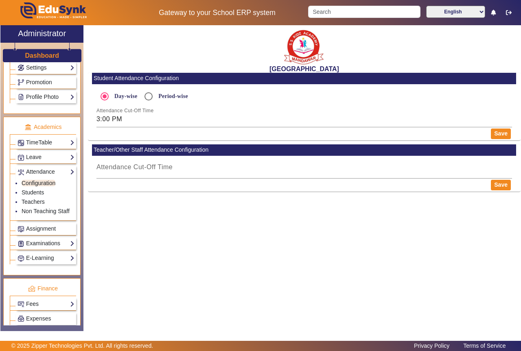
scroll to position [259, 0]
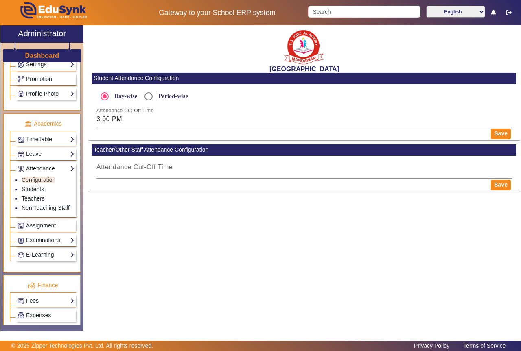
click at [65, 172] on link "Attendance" at bounding box center [45, 168] width 57 height 9
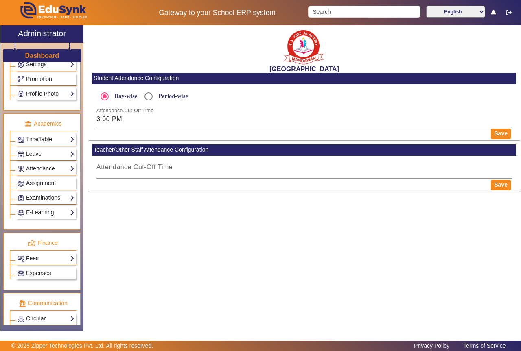
click at [63, 141] on link "TimeTable" at bounding box center [45, 139] width 57 height 9
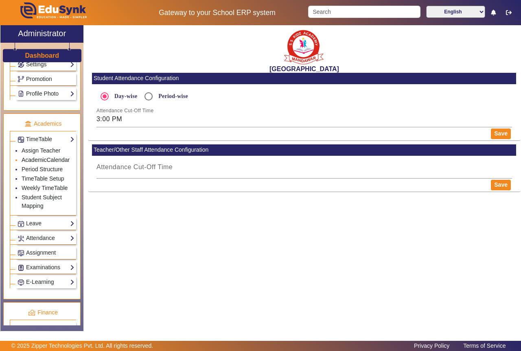
click at [49, 160] on link "AcademicCalendar" at bounding box center [46, 160] width 48 height 7
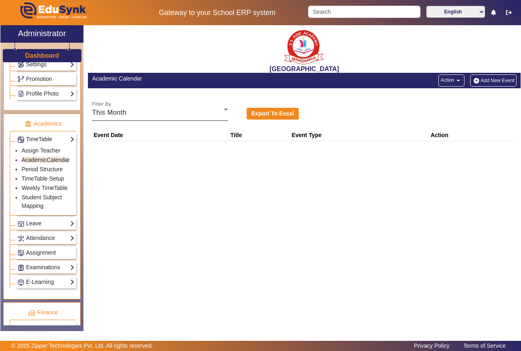
click at [226, 111] on icon at bounding box center [226, 110] width 10 height 10
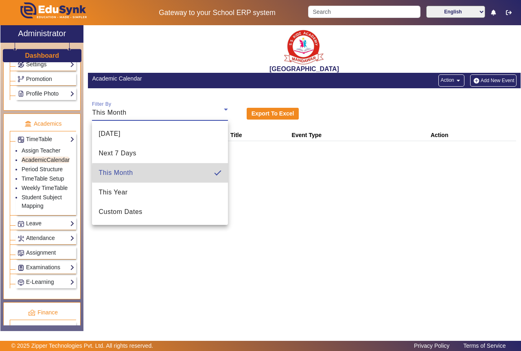
click at [164, 173] on mat-option "This Month" at bounding box center [159, 173] width 135 height 20
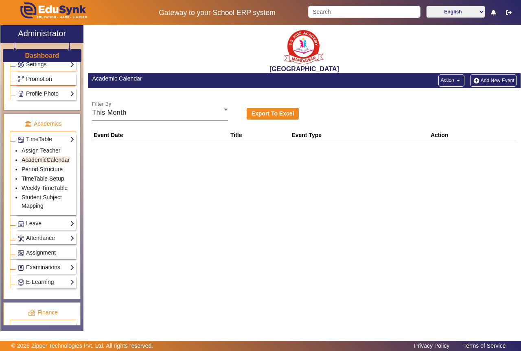
click at [198, 132] on th "Event Date" at bounding box center [160, 135] width 137 height 12
click at [196, 137] on th "Event Date" at bounding box center [160, 135] width 137 height 12
click at [492, 79] on button "Add New Event" at bounding box center [493, 80] width 46 height 12
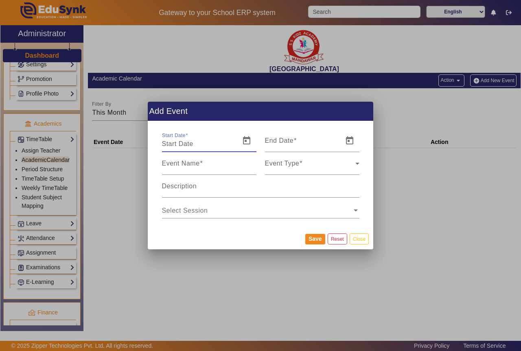
click at [194, 144] on input "Start Date" at bounding box center [198, 144] width 73 height 10
click at [247, 146] on span "Open calendar" at bounding box center [247, 141] width 20 height 20
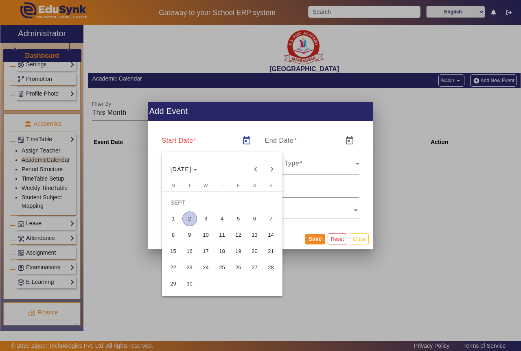
click at [236, 219] on span "5" at bounding box center [238, 219] width 15 height 15
type input "[DATE]"
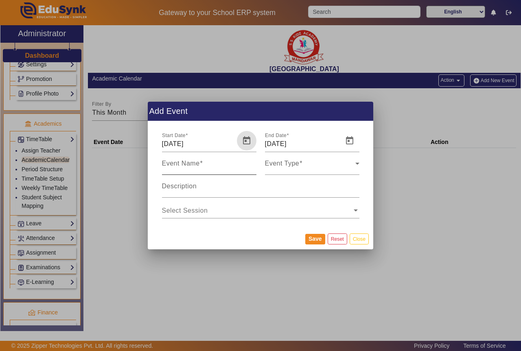
click at [193, 167] on mat-label "Event Name" at bounding box center [181, 163] width 38 height 7
click at [193, 167] on input "Event Name" at bounding box center [209, 167] width 94 height 10
type input "BARAWAFAT"
click at [351, 166] on div "Event Type" at bounding box center [310, 167] width 90 height 10
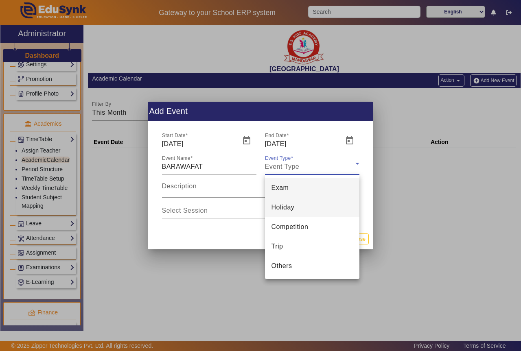
click at [286, 210] on span "Holiday" at bounding box center [282, 208] width 23 height 10
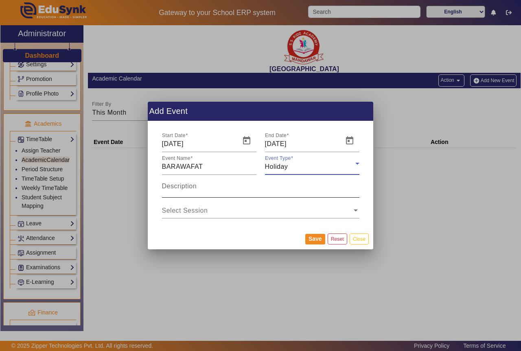
click at [200, 187] on input "Description" at bounding box center [260, 190] width 197 height 10
click at [353, 213] on span at bounding box center [355, 210] width 7 height 10
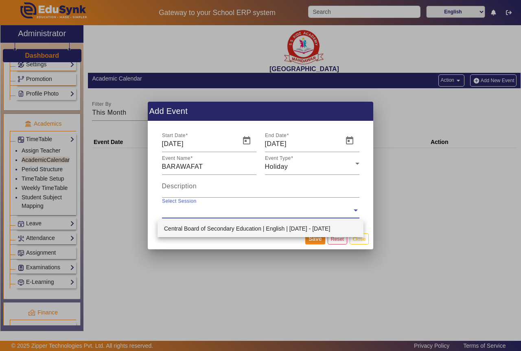
click at [283, 230] on div "Central Board of Secondary Education | English | [DATE] - [DATE]" at bounding box center [260, 228] width 206 height 17
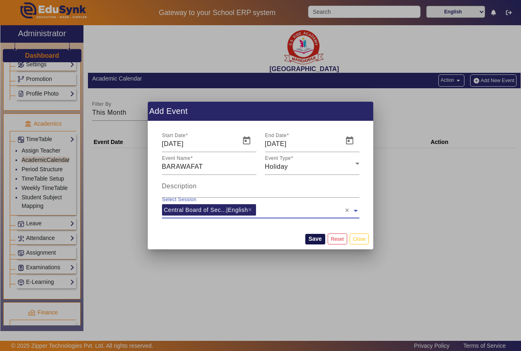
click at [314, 239] on button "Save" at bounding box center [315, 239] width 20 height 11
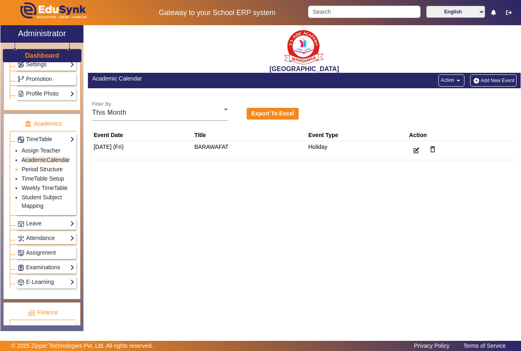
click at [34, 170] on link "Period Structure" at bounding box center [42, 169] width 41 height 7
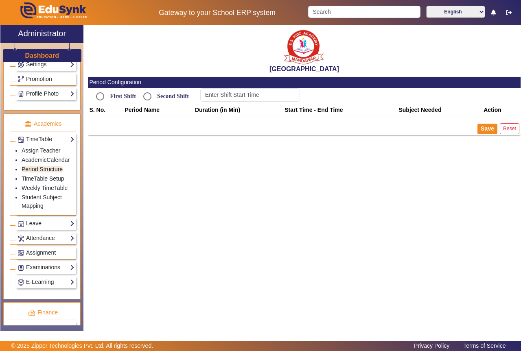
type input "8:20 AM"
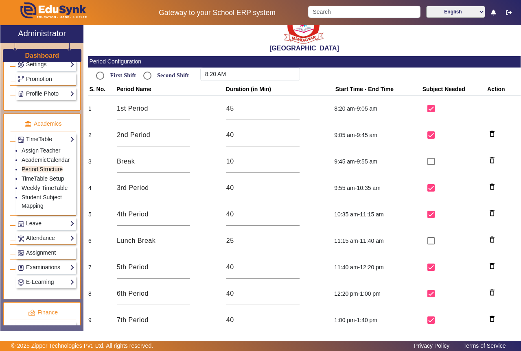
scroll to position [22, 0]
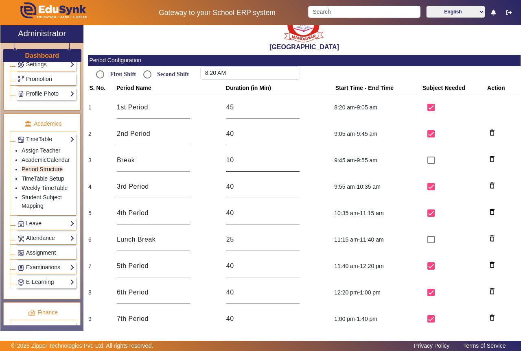
click at [247, 161] on input "10" at bounding box center [262, 160] width 73 height 10
type input "1"
type input "5"
click at [254, 188] on input "40" at bounding box center [262, 187] width 73 height 10
click at [243, 240] on input "25" at bounding box center [262, 240] width 73 height 10
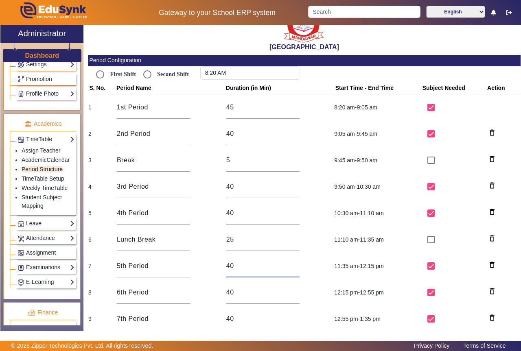
click at [245, 261] on input "40" at bounding box center [262, 266] width 73 height 10
click at [251, 238] on input "25" at bounding box center [262, 240] width 73 height 10
type input "20"
click at [251, 267] on input "40" at bounding box center [262, 266] width 73 height 10
click at [259, 295] on input "40" at bounding box center [262, 293] width 73 height 10
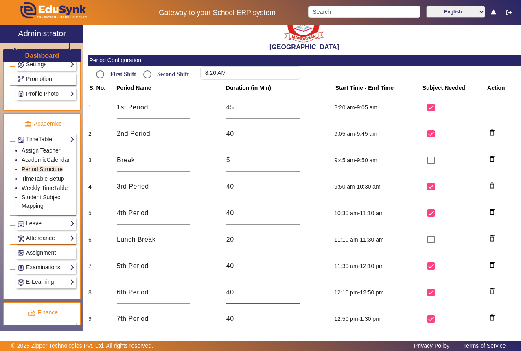
type input "4"
type input "35"
click at [238, 321] on input "40" at bounding box center [262, 319] width 73 height 10
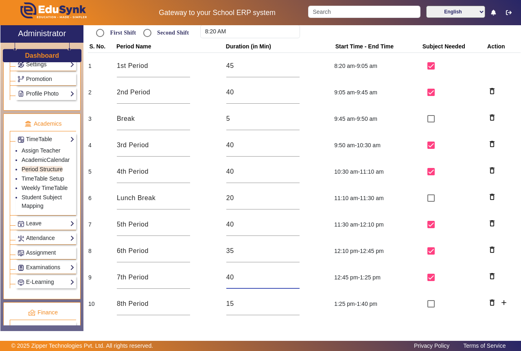
scroll to position [80, 0]
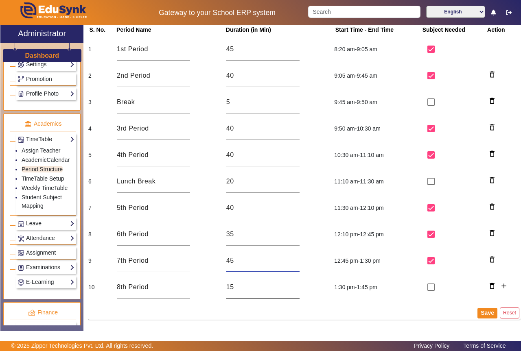
type input "45"
click at [242, 284] on input "15" at bounding box center [262, 287] width 73 height 10
type input "1"
type input "30"
click at [482, 316] on button "Save" at bounding box center [487, 313] width 20 height 11
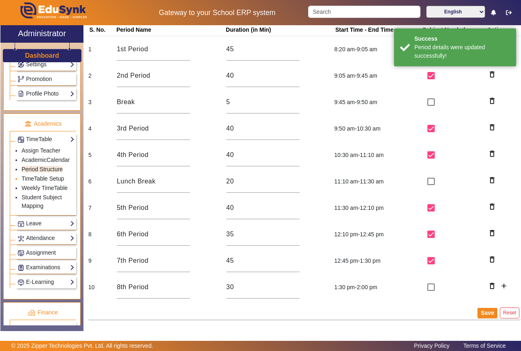
click at [50, 177] on link "TimeTable Setup" at bounding box center [43, 178] width 43 height 7
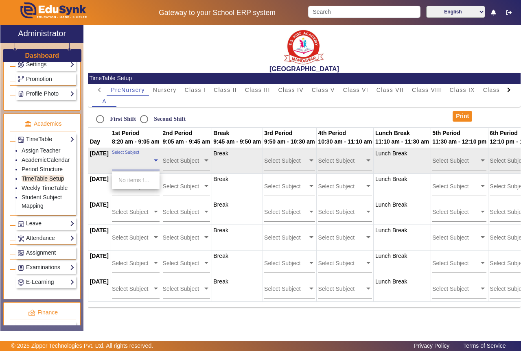
click at [159, 160] on span at bounding box center [155, 159] width 7 height 9
click at [153, 179] on div "No items found" at bounding box center [136, 180] width 48 height 17
click at [152, 158] on input "text" at bounding box center [132, 161] width 40 height 8
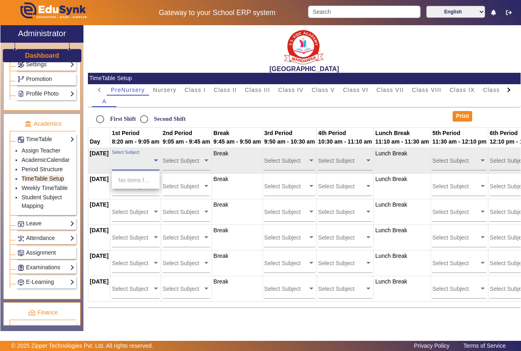
click at [159, 169] on div "Select Subject" at bounding box center [136, 159] width 48 height 21
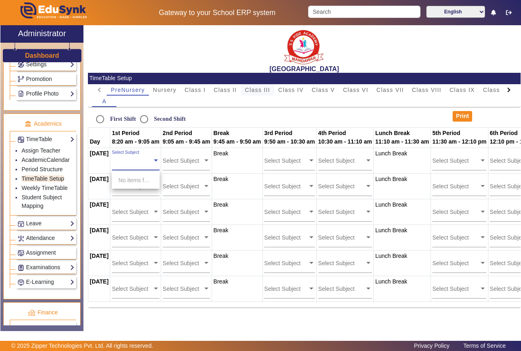
click at [260, 90] on span "Class III" at bounding box center [257, 90] width 25 height 6
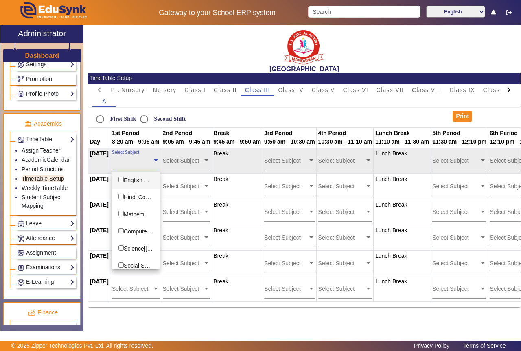
click at [159, 162] on span at bounding box center [155, 159] width 7 height 9
click at [124, 179] on input "Options List" at bounding box center [120, 179] width 5 height 5
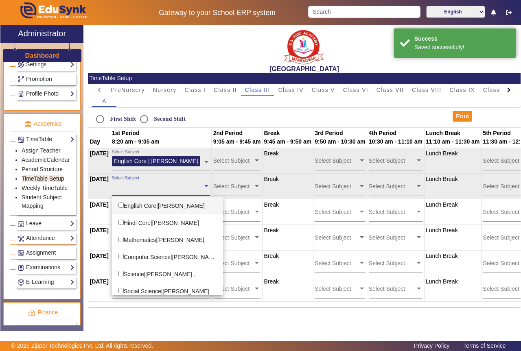
click at [203, 188] on input "text" at bounding box center [157, 186] width 91 height 8
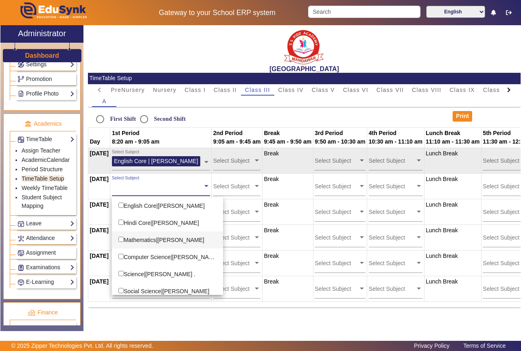
click at [124, 239] on input "Options List" at bounding box center [120, 239] width 5 height 5
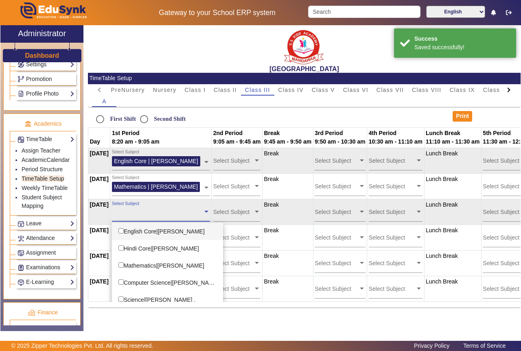
click at [210, 211] on span at bounding box center [206, 211] width 7 height 9
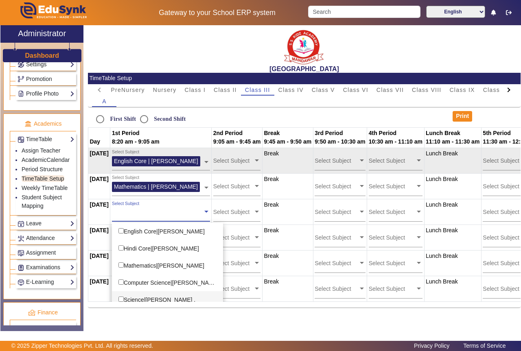
click at [124, 299] on input "Options List" at bounding box center [120, 299] width 5 height 5
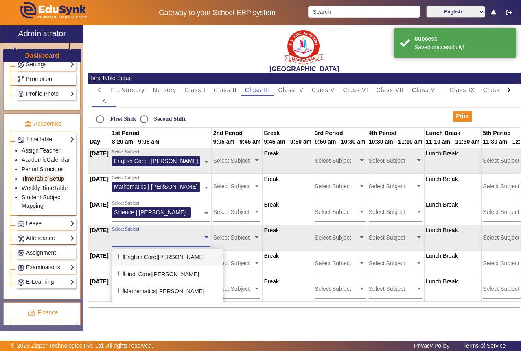
click at [203, 239] on input "text" at bounding box center [157, 238] width 91 height 8
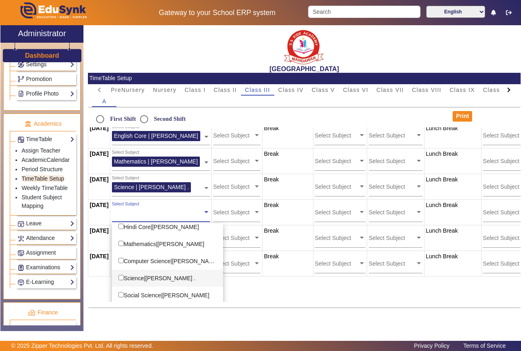
scroll to position [44, 0]
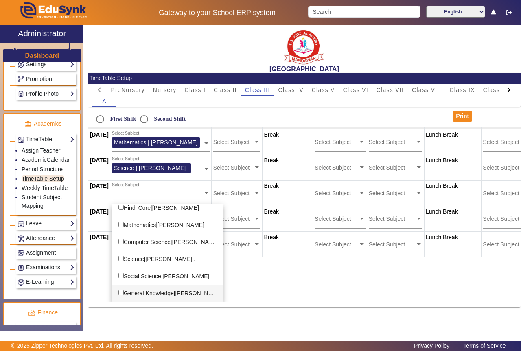
click at [124, 292] on input "Options List" at bounding box center [120, 292] width 5 height 5
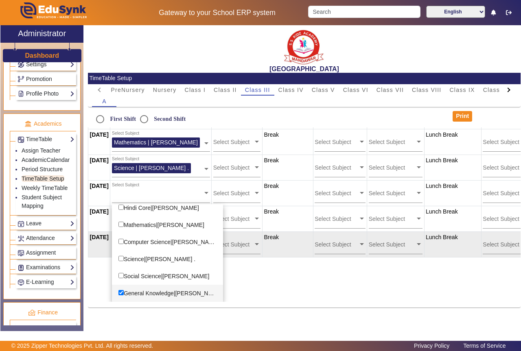
scroll to position [0, 0]
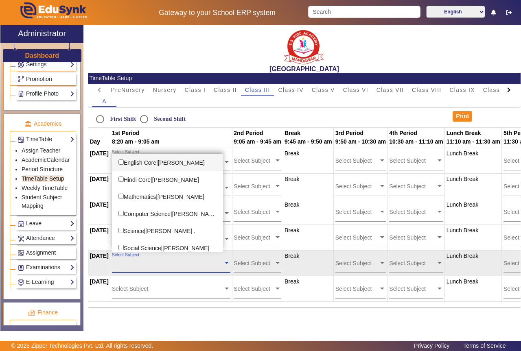
click at [229, 268] on div "Select Subject" at bounding box center [171, 262] width 118 height 21
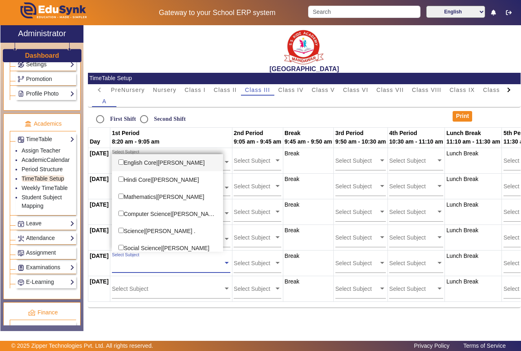
click at [219, 140] on th "1st Period 8:20 am - 9:05 am" at bounding box center [171, 137] width 122 height 20
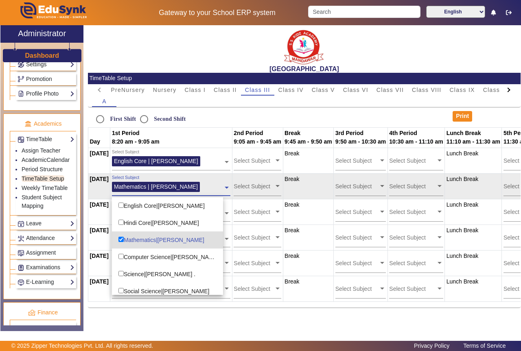
click at [230, 188] on span at bounding box center [226, 184] width 7 height 13
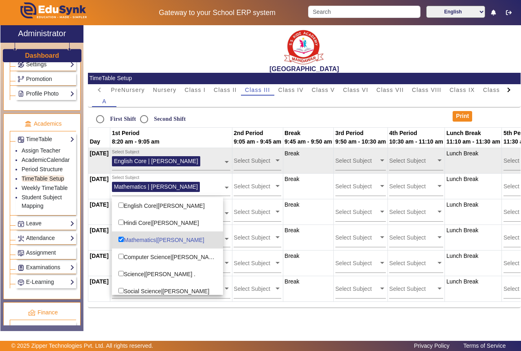
click at [124, 241] on input "Options List" at bounding box center [120, 239] width 5 height 5
checkbox input "false"
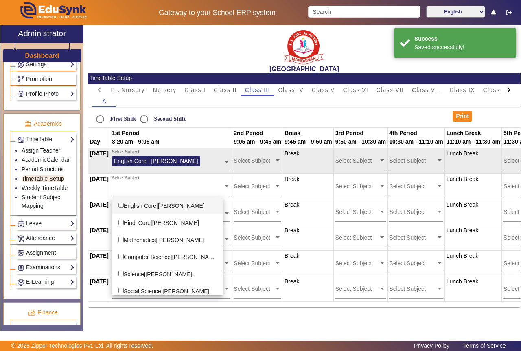
click at [124, 207] on input "Options List" at bounding box center [120, 205] width 5 height 5
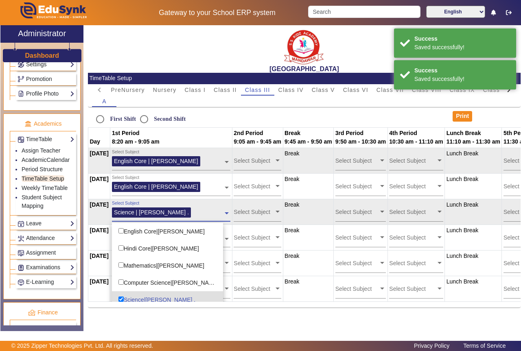
click at [230, 214] on span at bounding box center [226, 210] width 7 height 13
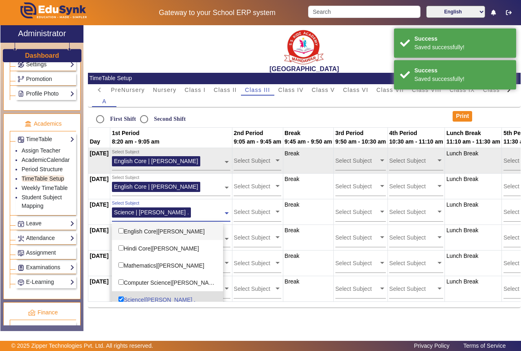
click at [124, 232] on input "Options List" at bounding box center [120, 230] width 5 height 5
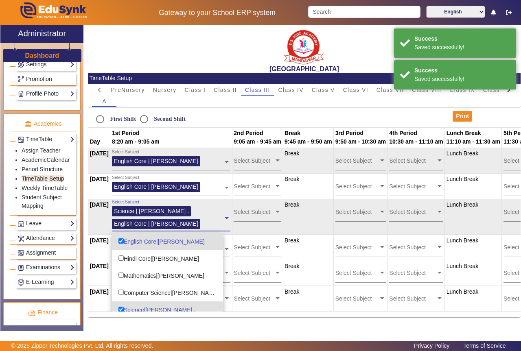
click at [189, 212] on span "Science | [PERSON_NAME] ." at bounding box center [151, 211] width 75 height 7
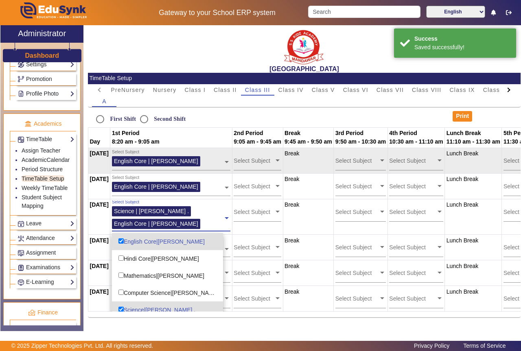
click at [124, 308] on input "Options List" at bounding box center [120, 309] width 5 height 5
checkbox input "false"
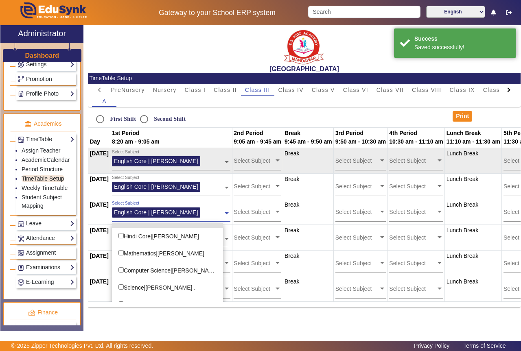
scroll to position [22, 0]
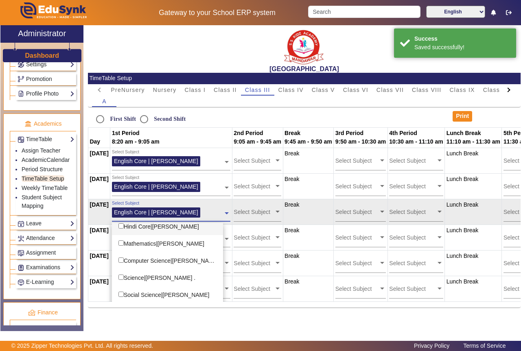
click at [225, 200] on td "Select Subject English Core | [PERSON_NAME]" at bounding box center [171, 212] width 122 height 26
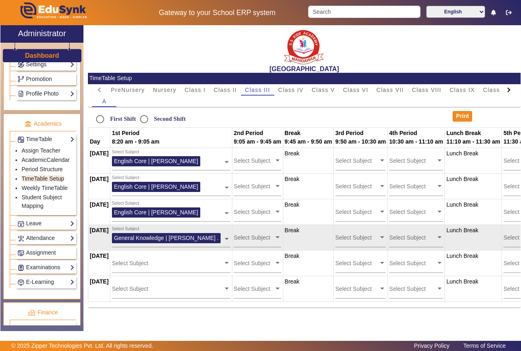
click at [220, 238] on div "General Knowledge | [PERSON_NAME] ." at bounding box center [166, 238] width 109 height 10
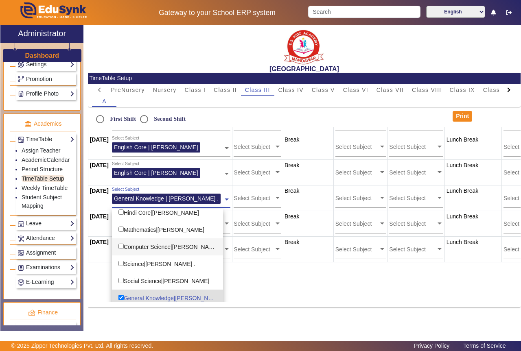
scroll to position [44, 0]
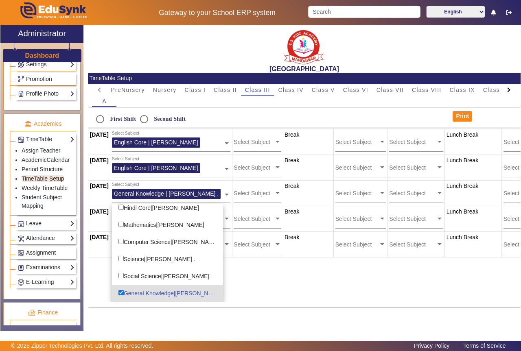
click at [124, 292] on input "Options List" at bounding box center [120, 292] width 5 height 5
checkbox input "false"
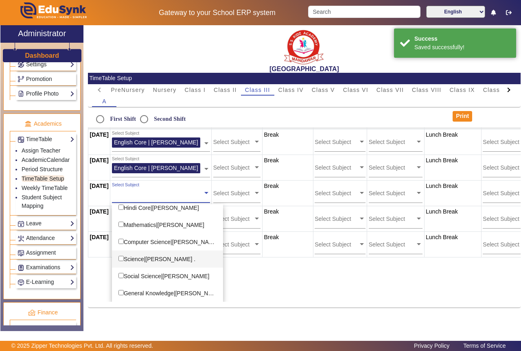
scroll to position [0, 0]
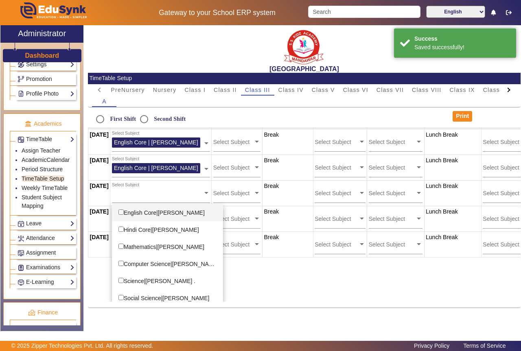
click at [124, 212] on input "Options List" at bounding box center [120, 212] width 5 height 5
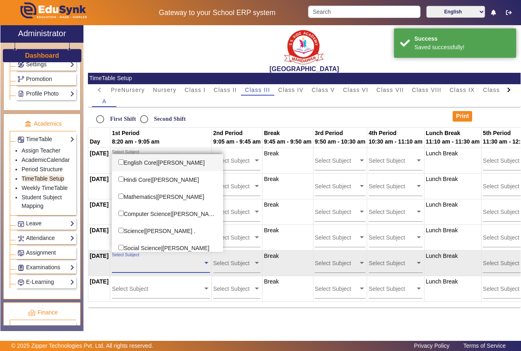
click at [203, 262] on input "text" at bounding box center [157, 263] width 91 height 8
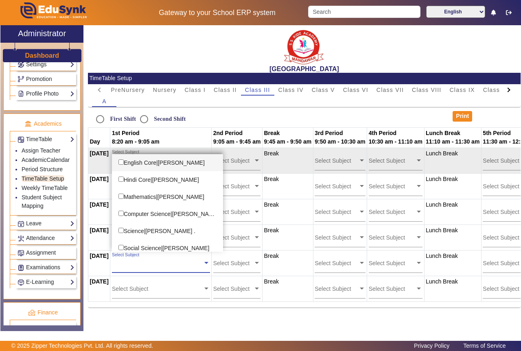
click at [164, 162] on div "English Core|[PERSON_NAME]" at bounding box center [167, 162] width 111 height 17
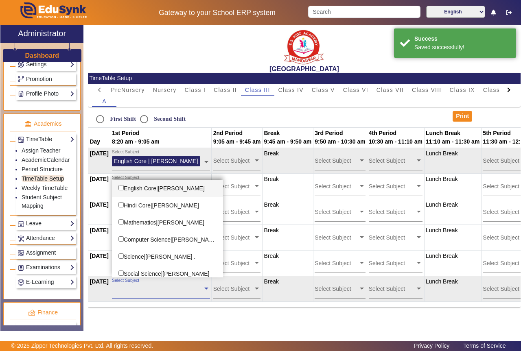
click at [210, 290] on span at bounding box center [206, 288] width 7 height 9
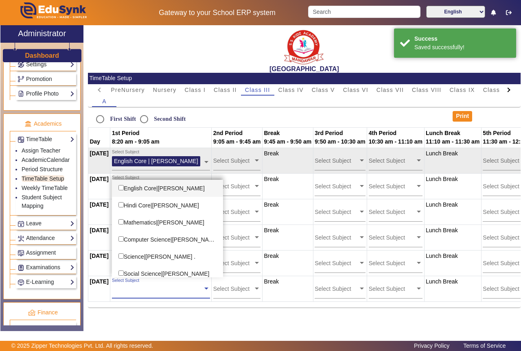
click at [150, 189] on div "English Core|[PERSON_NAME]" at bounding box center [167, 188] width 111 height 17
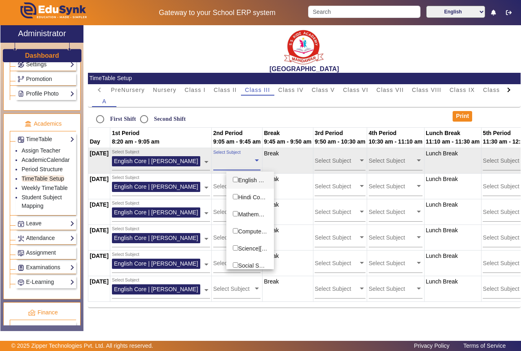
click at [260, 158] on span at bounding box center [256, 159] width 7 height 9
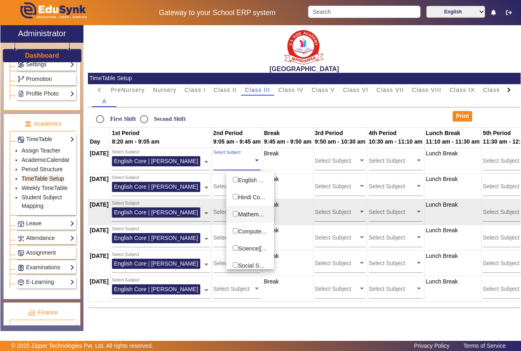
click at [247, 216] on div "Mathematics|[PERSON_NAME]" at bounding box center [250, 214] width 48 height 17
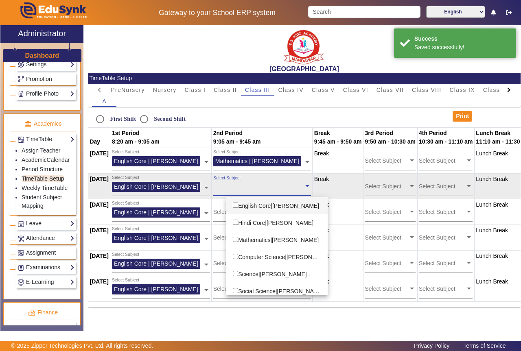
click at [311, 186] on span at bounding box center [306, 185] width 7 height 9
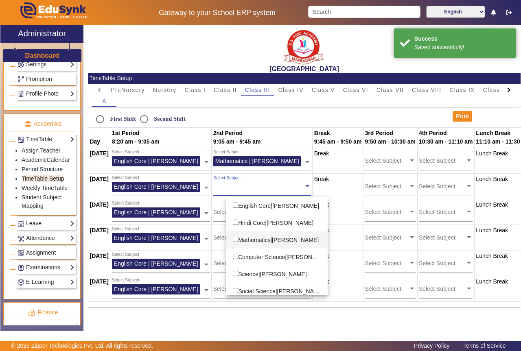
click at [238, 238] on input "Options List" at bounding box center [235, 239] width 5 height 5
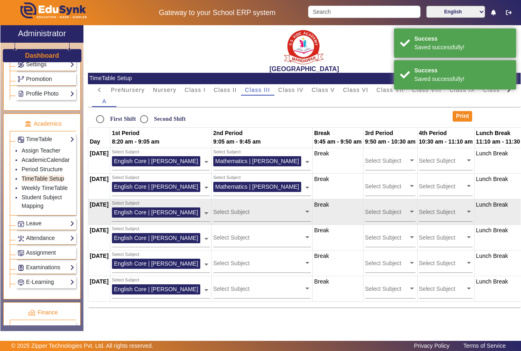
click at [311, 212] on span at bounding box center [306, 211] width 7 height 9
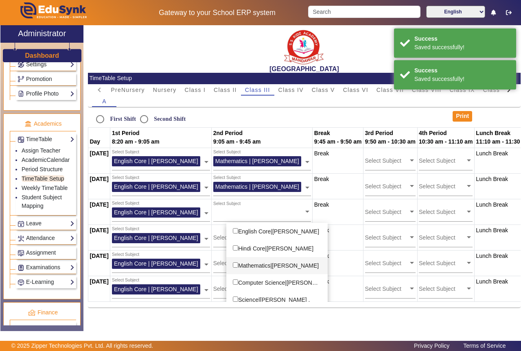
click at [238, 265] on input "Options List" at bounding box center [235, 264] width 5 height 5
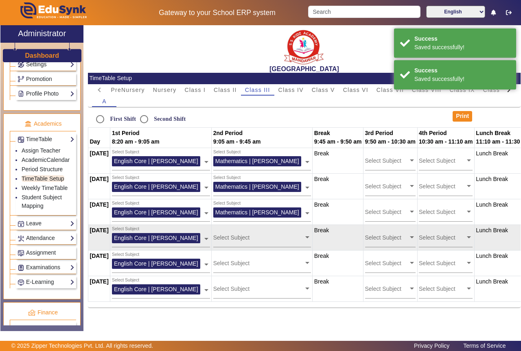
click at [311, 235] on span at bounding box center [306, 236] width 7 height 9
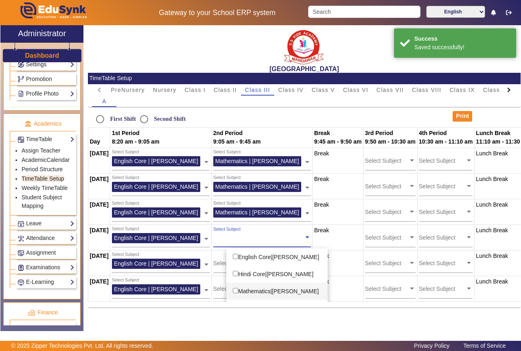
click at [238, 290] on input "Options List" at bounding box center [235, 290] width 5 height 5
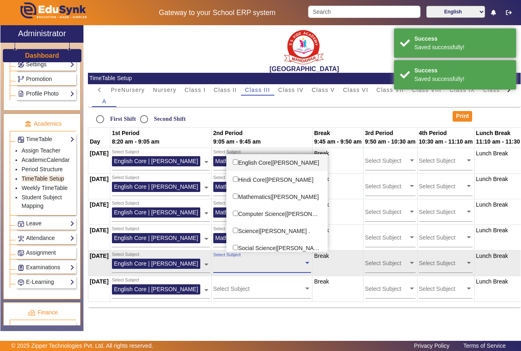
click at [311, 265] on span at bounding box center [306, 262] width 7 height 9
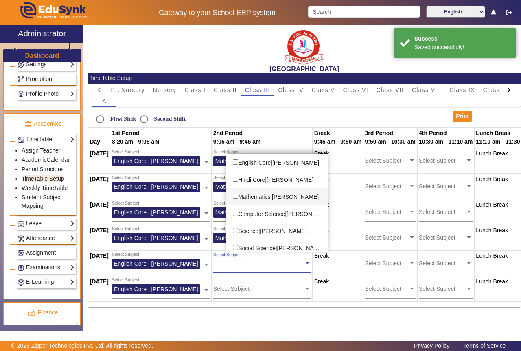
click at [238, 196] on input "Options List" at bounding box center [235, 196] width 5 height 5
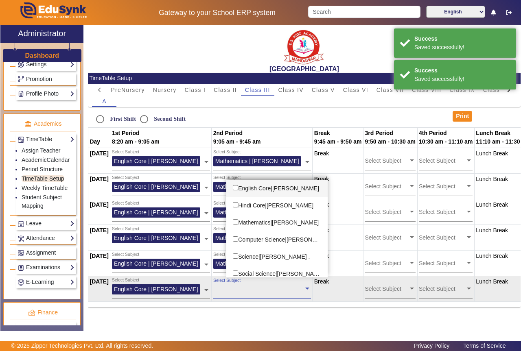
click at [311, 289] on span at bounding box center [306, 288] width 7 height 9
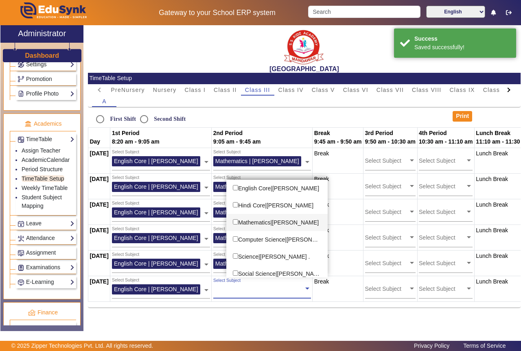
click at [238, 222] on input "Options List" at bounding box center [235, 221] width 5 height 5
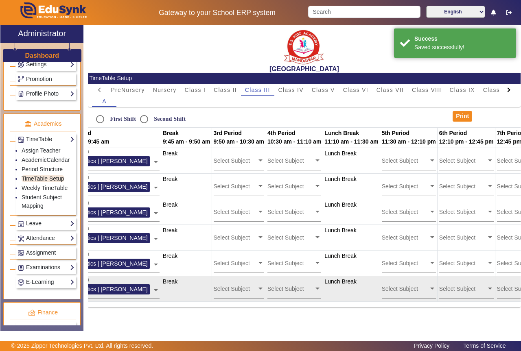
scroll to position [0, 152]
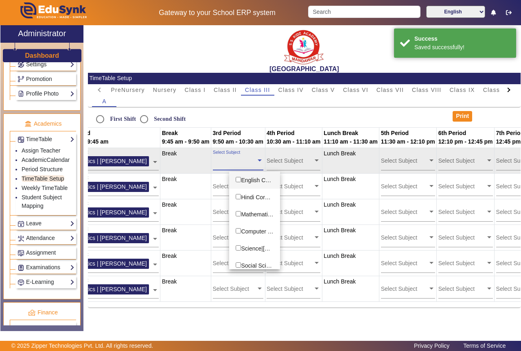
click at [263, 162] on span at bounding box center [259, 159] width 7 height 9
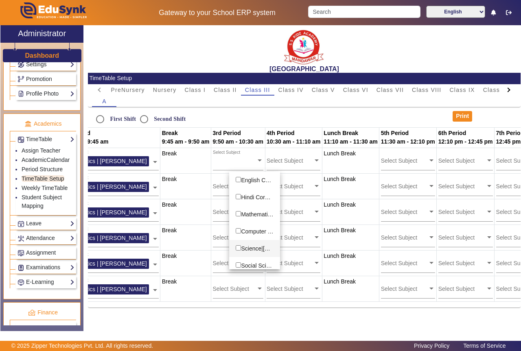
click at [241, 249] on input "Options List" at bounding box center [238, 247] width 5 height 5
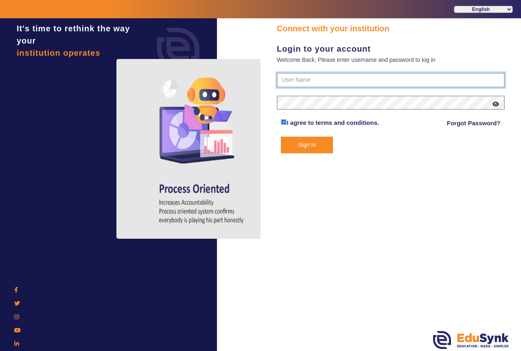
type input "9928895959"
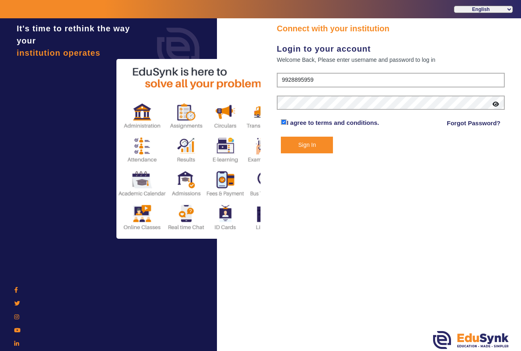
click at [314, 145] on button "Sign In" at bounding box center [307, 145] width 52 height 17
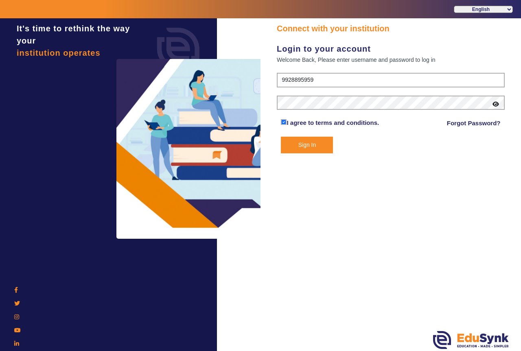
click at [306, 147] on button "Sign In" at bounding box center [307, 145] width 52 height 17
click at [304, 148] on button "Sign In" at bounding box center [307, 145] width 52 height 17
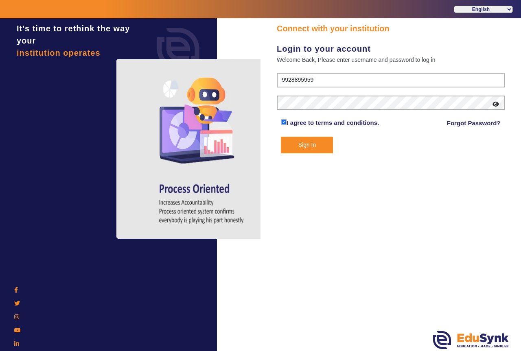
click at [304, 148] on button "Sign In" at bounding box center [307, 145] width 52 height 17
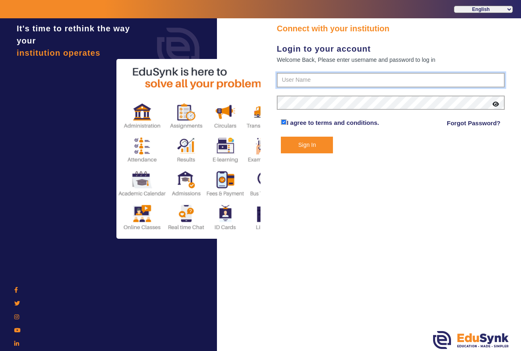
type input "9928895959"
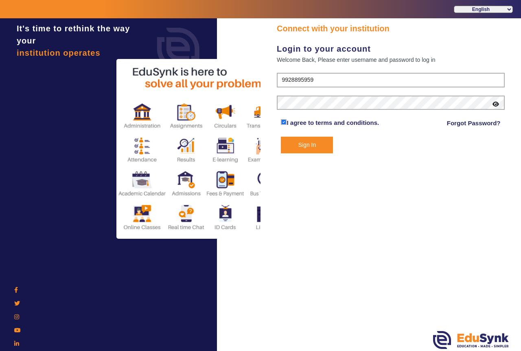
click at [308, 145] on button "Sign In" at bounding box center [307, 145] width 52 height 17
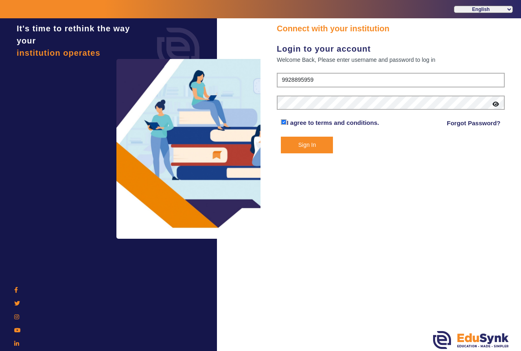
click at [308, 144] on button "Sign In" at bounding box center [307, 145] width 52 height 17
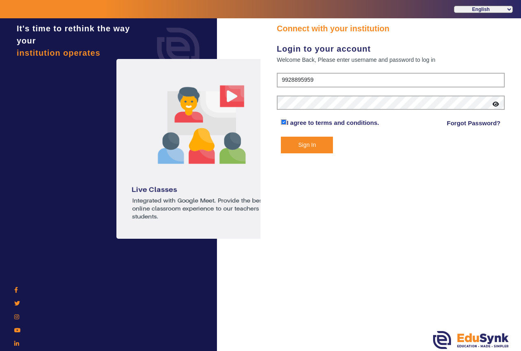
click at [310, 145] on button "Sign In" at bounding box center [307, 145] width 52 height 17
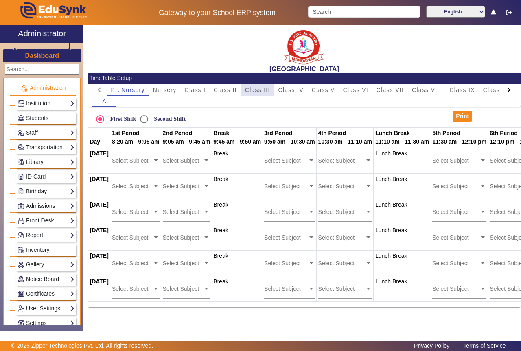
click at [253, 88] on span "Class III" at bounding box center [257, 90] width 25 height 6
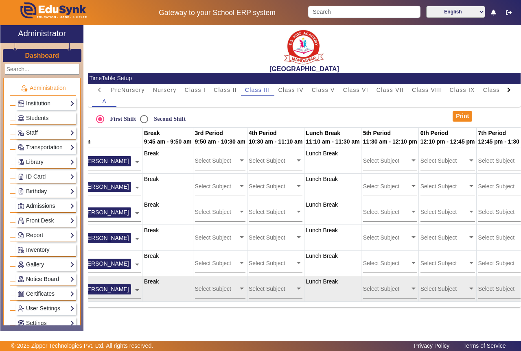
scroll to position [0, 160]
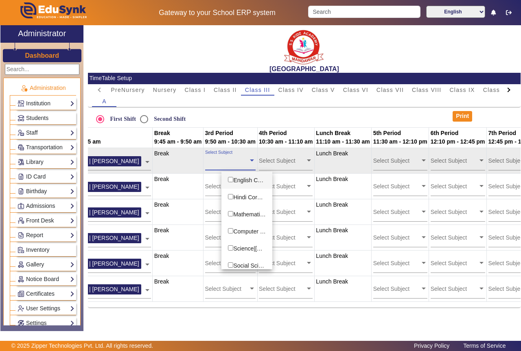
click at [255, 162] on span at bounding box center [251, 159] width 7 height 9
click at [249, 162] on input "text" at bounding box center [227, 161] width 44 height 8
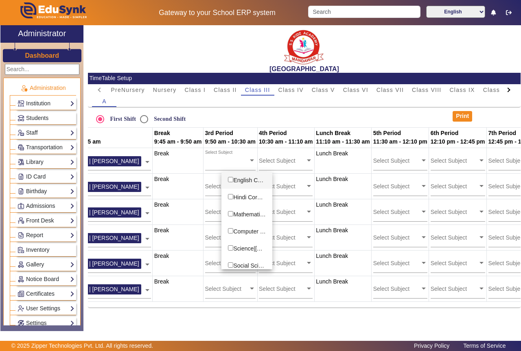
click at [269, 116] on div "First Shift Second Shift" at bounding box center [268, 119] width 360 height 16
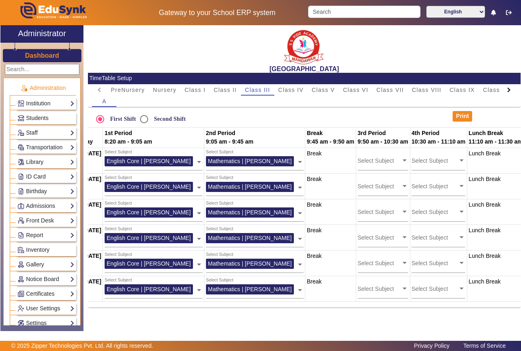
scroll to position [0, 0]
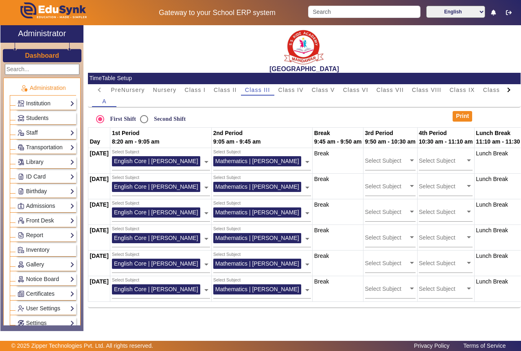
click at [245, 112] on div "First Shift Second Shift" at bounding box center [268, 119] width 360 height 16
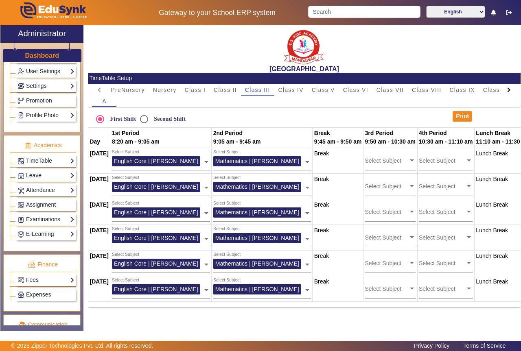
scroll to position [234, 0]
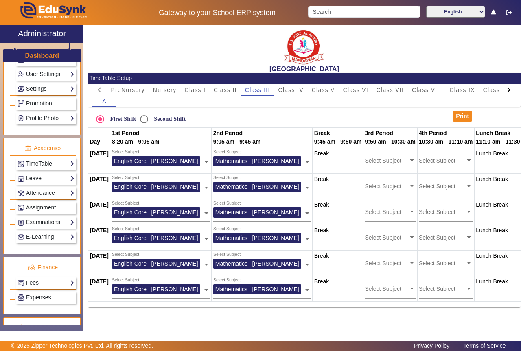
click at [50, 207] on span "Assignment" at bounding box center [41, 207] width 30 height 7
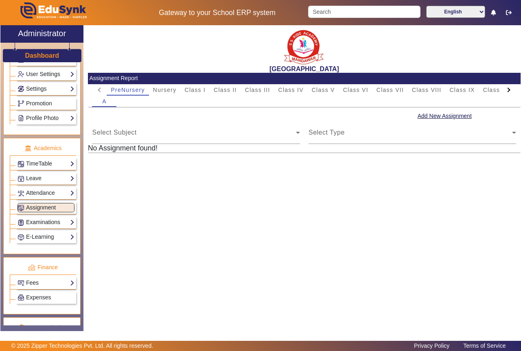
click at [64, 223] on link "Examinations" at bounding box center [45, 222] width 57 height 9
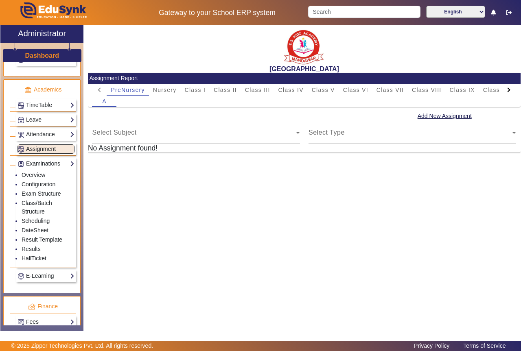
scroll to position [294, 0]
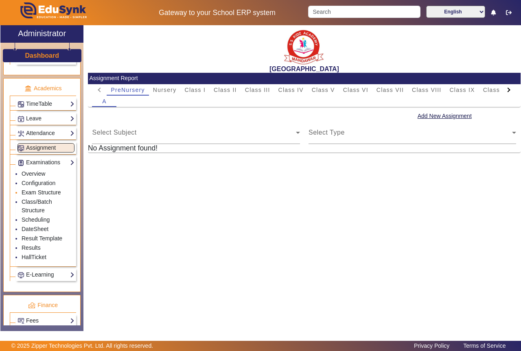
click at [48, 192] on link "Exam Structure" at bounding box center [41, 192] width 39 height 7
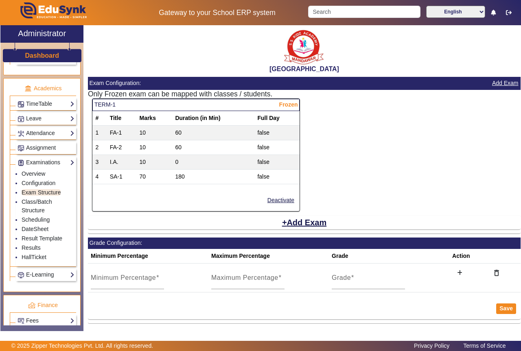
drag, startPoint x: 520, startPoint y: 159, endPoint x: 520, endPoint y: 181, distance: 22.0
click at [520, 181] on div "X Administrator Dashboard Administration Institution Institution Details Sessio…" at bounding box center [260, 178] width 521 height 307
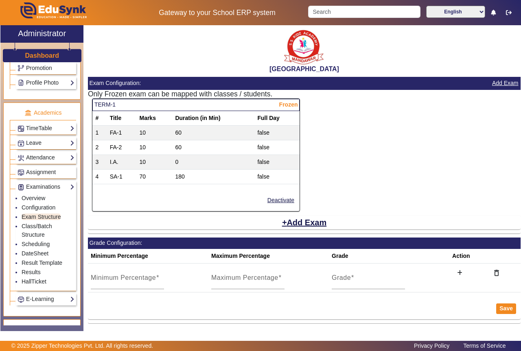
scroll to position [263, 0]
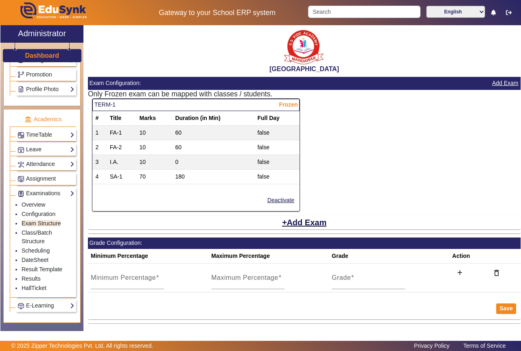
click at [78, 196] on div "Administration Institution Institution Details Session Configuration Classes/Ba…" at bounding box center [41, 193] width 83 height 263
click at [65, 195] on link "Examinations" at bounding box center [45, 193] width 57 height 9
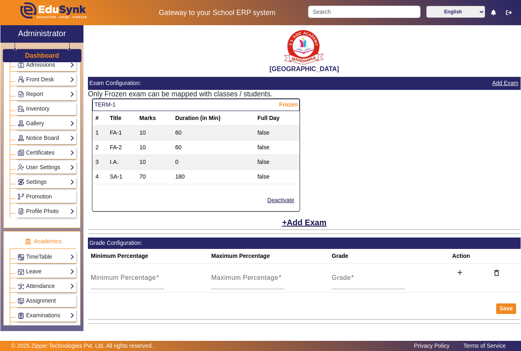
scroll to position [138, 0]
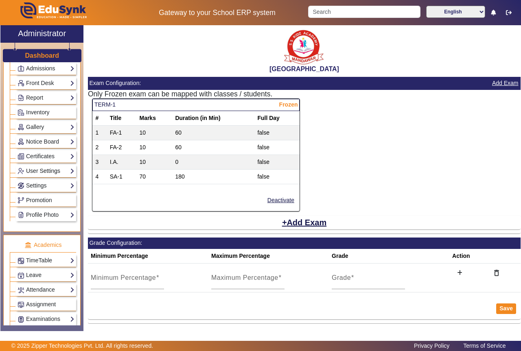
click at [58, 171] on link "User Settings" at bounding box center [45, 170] width 57 height 9
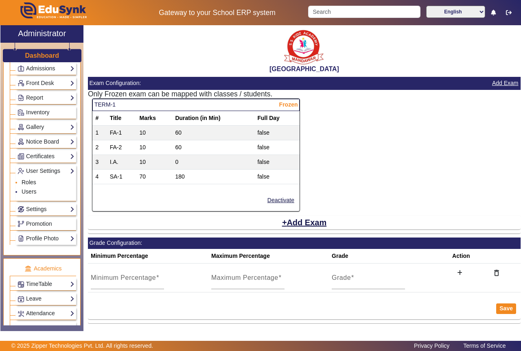
click at [29, 183] on link "Roles" at bounding box center [29, 182] width 15 height 7
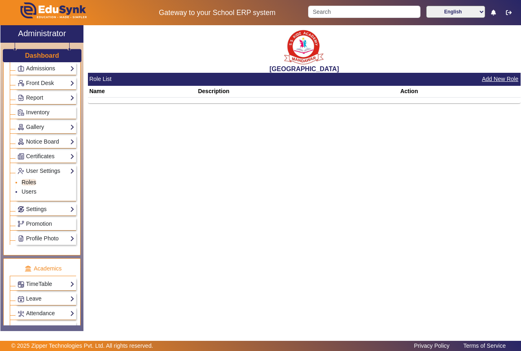
click at [30, 182] on link "Roles" at bounding box center [29, 182] width 15 height 7
click at [32, 191] on link "Users" at bounding box center [29, 191] width 15 height 7
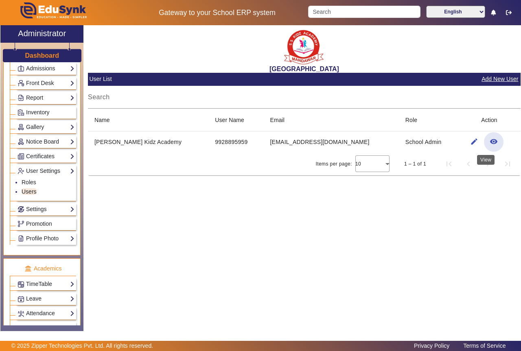
click at [489, 141] on mat-icon "remove_red_eye" at bounding box center [493, 142] width 8 height 8
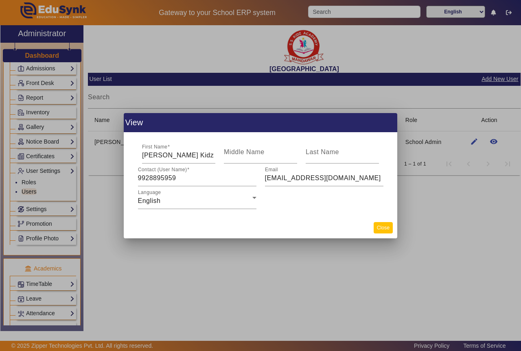
click at [385, 225] on button "Close" at bounding box center [382, 227] width 19 height 11
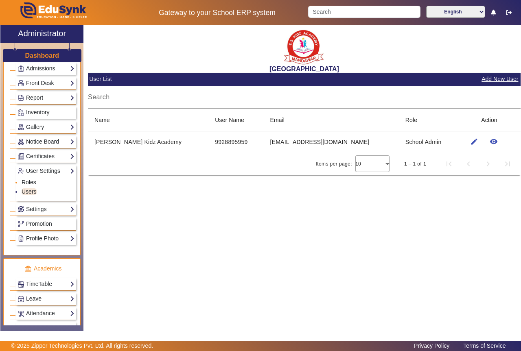
click at [30, 182] on link "Roles" at bounding box center [29, 182] width 15 height 7
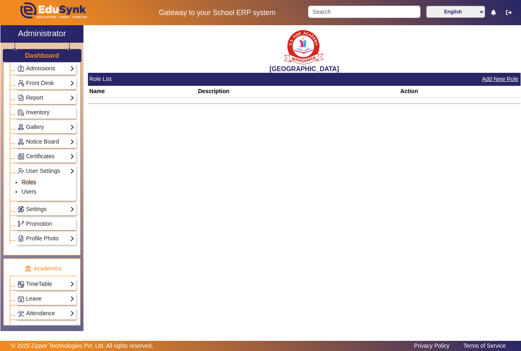
click at [498, 79] on button "Add New Role" at bounding box center [500, 79] width 38 height 10
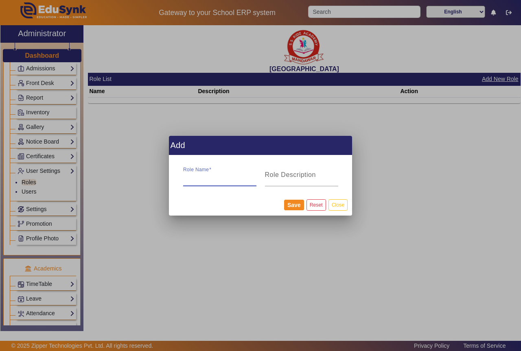
click at [231, 182] on input "Role Name" at bounding box center [219, 178] width 73 height 10
click at [203, 179] on input "Role Name" at bounding box center [219, 178] width 73 height 10
type input "ATTANENCE MANAGER"
click at [317, 181] on input "Role Description" at bounding box center [301, 178] width 73 height 10
click at [299, 206] on button "Save" at bounding box center [294, 205] width 20 height 11
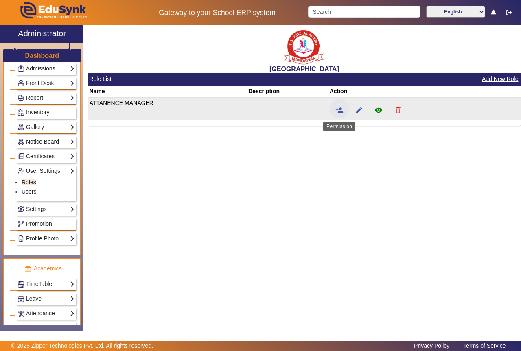
click at [340, 111] on mat-icon "person_add" at bounding box center [339, 110] width 8 height 8
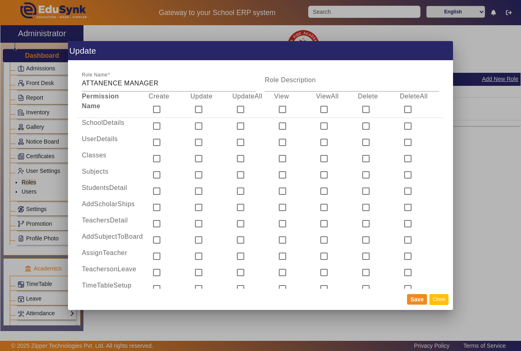
click at [439, 298] on button "Close" at bounding box center [438, 299] width 19 height 11
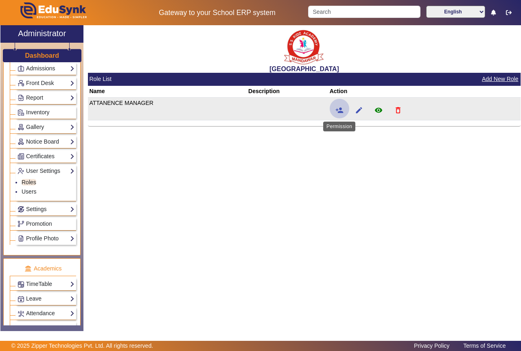
click at [336, 111] on mat-icon "person_add" at bounding box center [339, 110] width 8 height 8
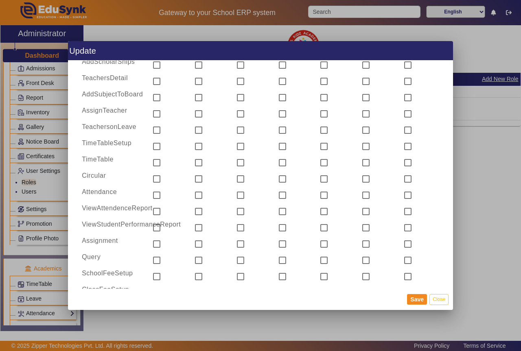
scroll to position [149, 0]
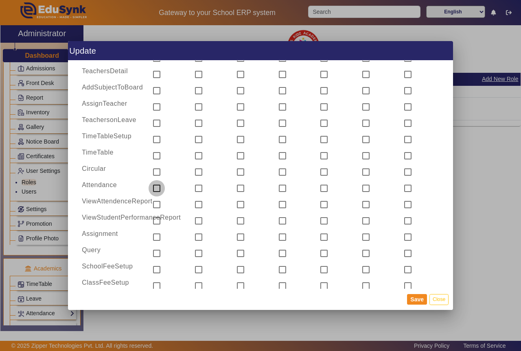
click at [157, 189] on input "checkbox" at bounding box center [156, 188] width 16 height 16
checkbox input "true"
click at [156, 203] on input "checkbox" at bounding box center [156, 204] width 16 height 16
checkbox input "true"
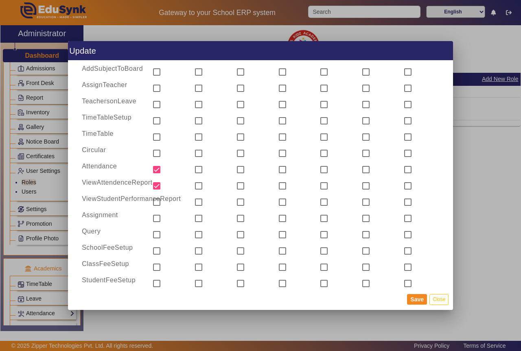
scroll to position [175, 0]
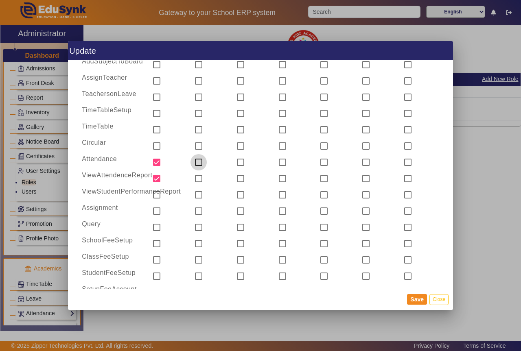
click at [197, 162] on input "checkbox" at bounding box center [198, 162] width 16 height 16
checkbox input "true"
click at [196, 176] on input "checkbox" at bounding box center [198, 178] width 16 height 16
checkbox input "true"
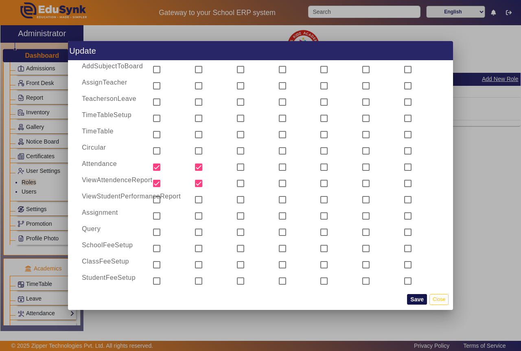
click at [413, 301] on button "Save" at bounding box center [417, 299] width 20 height 11
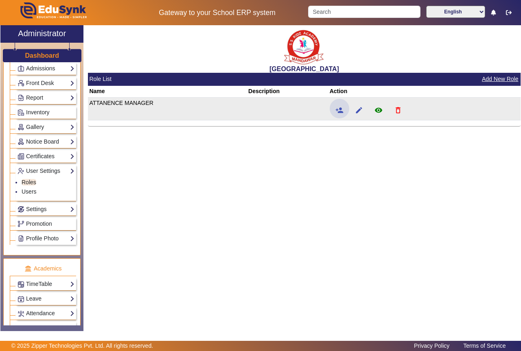
click at [156, 103] on td "ATTANENCE MANAGER" at bounding box center [167, 108] width 159 height 23
click at [336, 110] on mat-icon "person_add" at bounding box center [339, 110] width 8 height 8
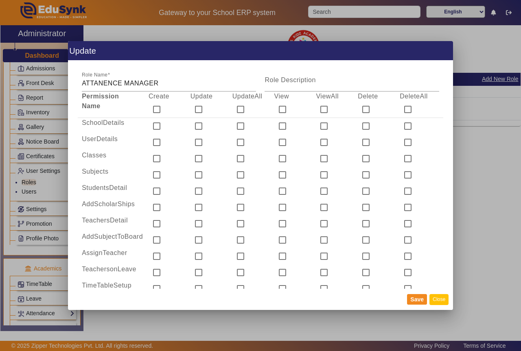
click at [439, 298] on button "Close" at bounding box center [438, 299] width 19 height 11
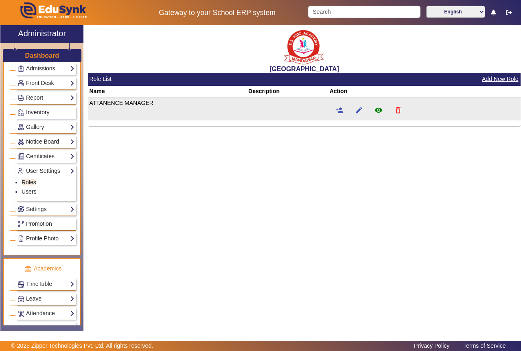
click at [105, 103] on td "ATTANENCE MANAGER" at bounding box center [167, 108] width 159 height 23
click at [124, 115] on td "ATTANENCE MANAGER" at bounding box center [167, 108] width 159 height 23
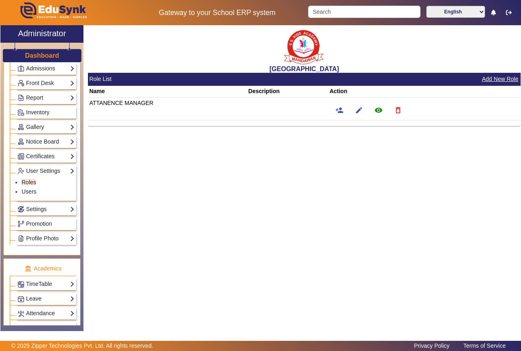
click at [167, 133] on div "SANTIANS INTERNATIONAL SCHOOL Role List Add New Role Name Description Action AT…" at bounding box center [301, 173] width 437 height 297
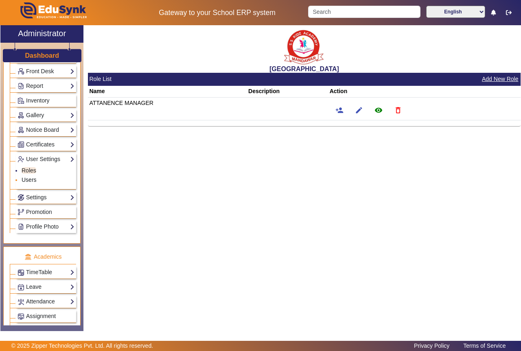
click at [28, 178] on link "Users" at bounding box center [29, 180] width 15 height 7
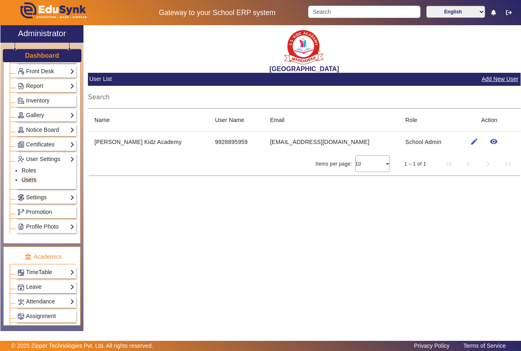
click at [493, 78] on button "Add New User" at bounding box center [499, 79] width 38 height 10
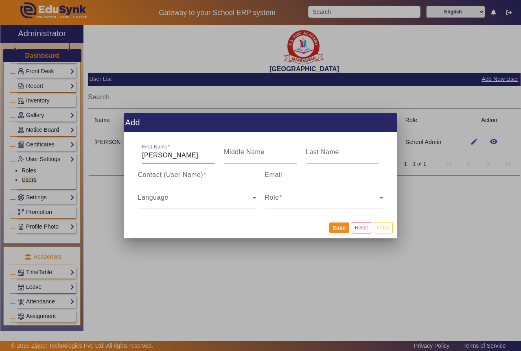
type input "[PERSON_NAME]"
type input "TIWARI"
click at [169, 151] on input "[PERSON_NAME]" at bounding box center [178, 156] width 73 height 10
type input "A"
type input "DEEPAK"
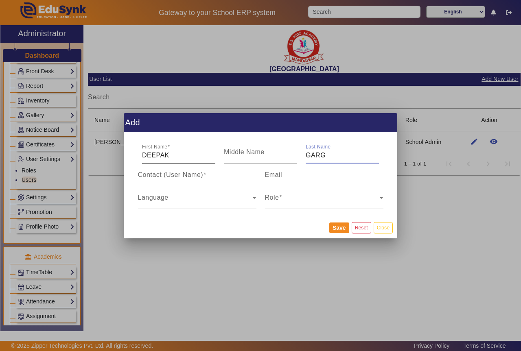
type input "GARG"
type input "8824725109"
click at [373, 199] on span at bounding box center [322, 201] width 114 height 10
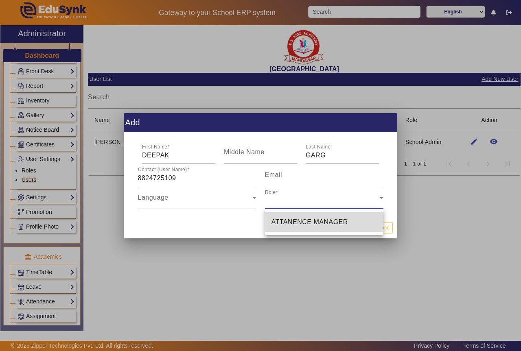
click at [324, 224] on span "ATTANENCE MANAGER" at bounding box center [309, 222] width 76 height 10
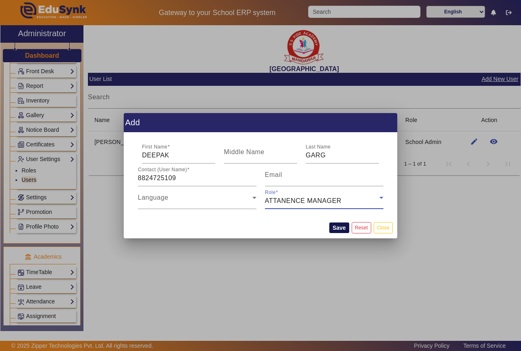
click at [337, 228] on button "Save" at bounding box center [339, 228] width 20 height 11
click at [247, 178] on input "8824725109" at bounding box center [197, 178] width 118 height 10
click at [231, 196] on span at bounding box center [195, 201] width 114 height 10
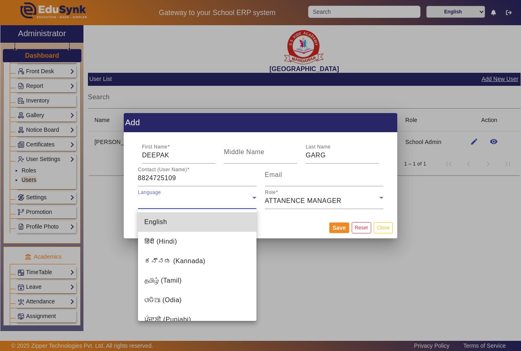
click at [228, 214] on mat-option "English" at bounding box center [197, 222] width 118 height 20
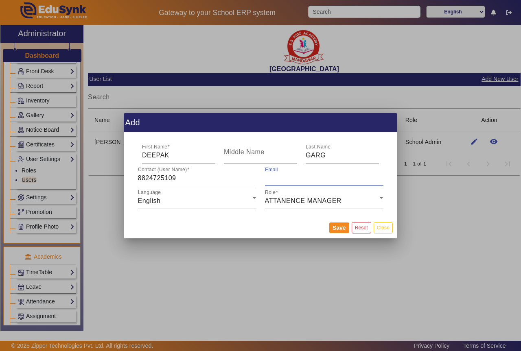
click at [303, 182] on input "Email" at bounding box center [324, 178] width 118 height 10
type input "bansalelectronics1999@yahoo.com"
click at [279, 155] on input "SHYAM KIDZ" at bounding box center [260, 156] width 73 height 10
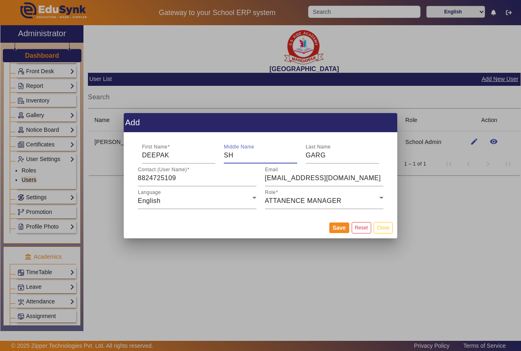
type input "S"
click at [338, 227] on button "Save" at bounding box center [339, 228] width 20 height 11
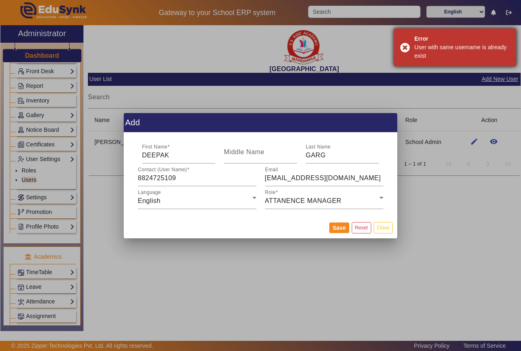
click at [408, 47] on div "Error User with same username is already exist" at bounding box center [455, 47] width 122 height 38
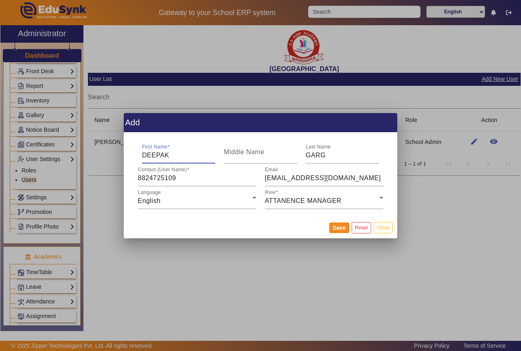
drag, startPoint x: 174, startPoint y: 153, endPoint x: 125, endPoint y: 159, distance: 48.7
click at [125, 159] on mat-dialog-content "First Name DEEPAK Middle Name Last Name GARG Contact (User Name) 8824725109 Ema…" at bounding box center [260, 175] width 273 height 85
click at [330, 151] on input "GARG" at bounding box center [342, 156] width 73 height 10
type input "G"
type input "[PERSON_NAME]"
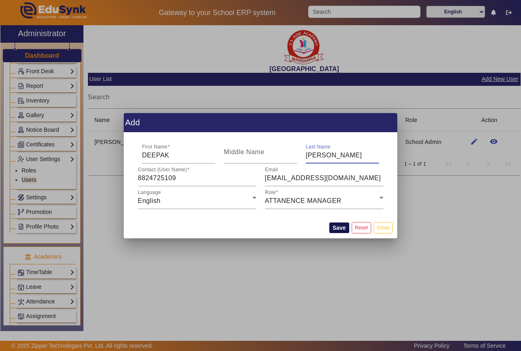
click at [339, 225] on button "Save" at bounding box center [339, 228] width 20 height 11
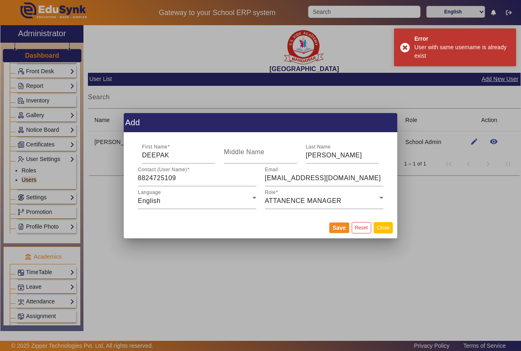
click at [384, 226] on button "Close" at bounding box center [382, 227] width 19 height 11
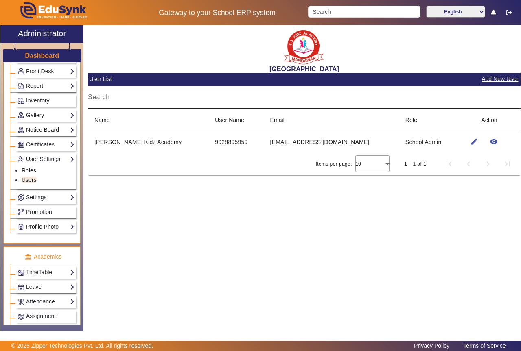
click at [104, 95] on mat-label "Search" at bounding box center [99, 97] width 22 height 7
click at [104, 96] on input "Search" at bounding box center [304, 101] width 432 height 10
click at [109, 98] on input "Search" at bounding box center [304, 101] width 432 height 10
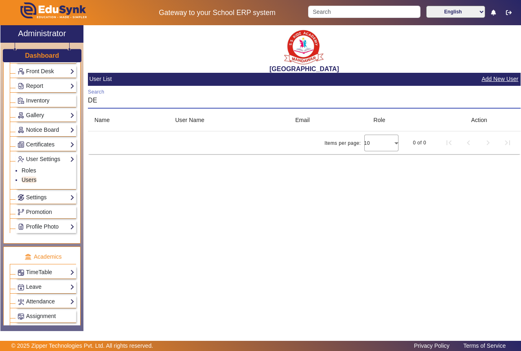
type input "D"
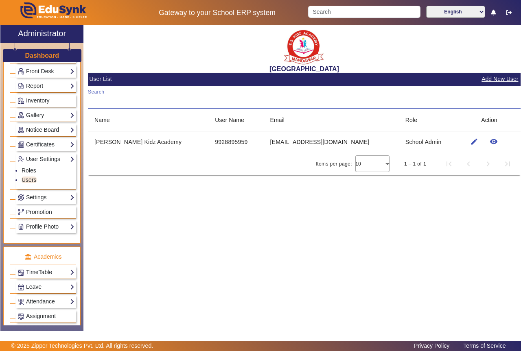
click at [501, 81] on button "Add New User" at bounding box center [499, 79] width 38 height 10
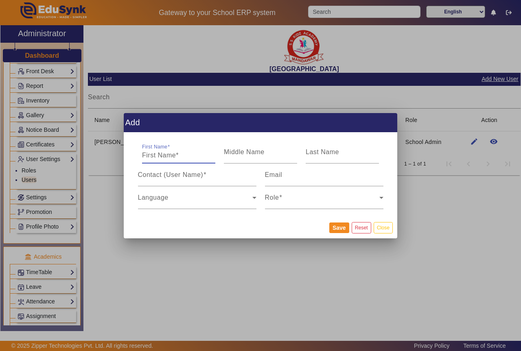
click at [172, 156] on input "First Name" at bounding box center [178, 156] width 73 height 10
type input "NARESH"
type input "BANSAL"
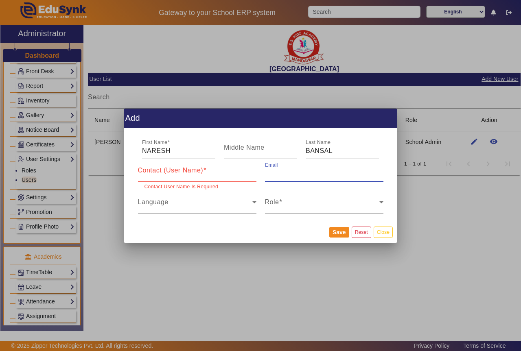
click at [177, 178] on input "Contact (User Name)" at bounding box center [197, 174] width 118 height 10
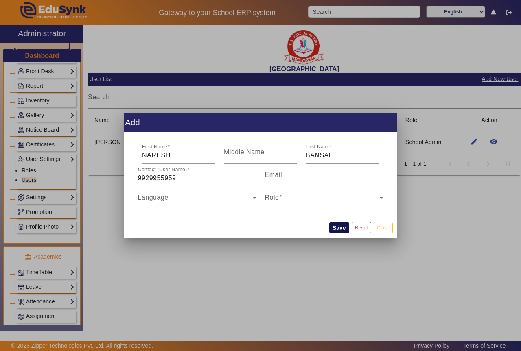
click at [336, 230] on button "Save" at bounding box center [339, 228] width 20 height 11
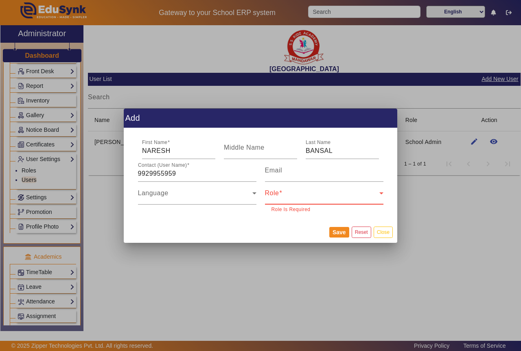
click at [377, 193] on icon at bounding box center [381, 193] width 10 height 10
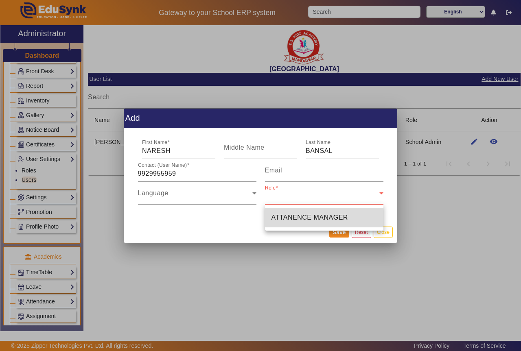
click at [334, 216] on span "ATTANENCE MANAGER" at bounding box center [309, 218] width 76 height 10
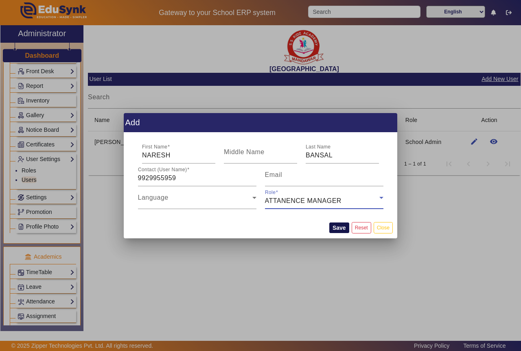
click at [339, 227] on button "Save" at bounding box center [339, 228] width 20 height 11
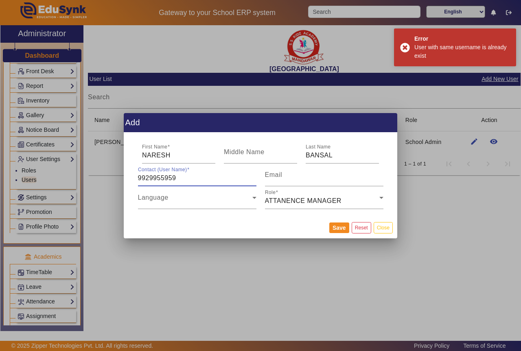
click at [196, 181] on input "9929955959" at bounding box center [197, 178] width 118 height 10
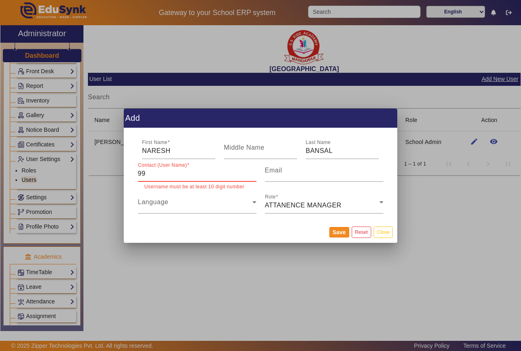
type input "9"
drag, startPoint x: 381, startPoint y: 232, endPoint x: 400, endPoint y: 211, distance: 28.2
click at [382, 232] on button "Close" at bounding box center [382, 232] width 19 height 11
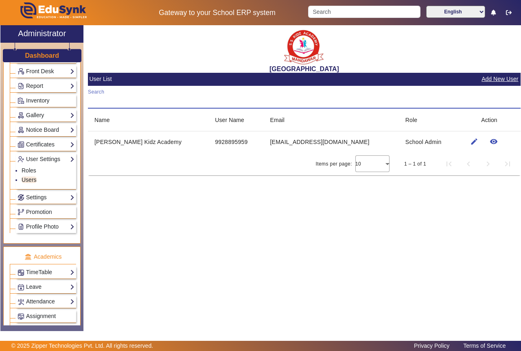
click at [111, 99] on input "Search" at bounding box center [304, 101] width 432 height 10
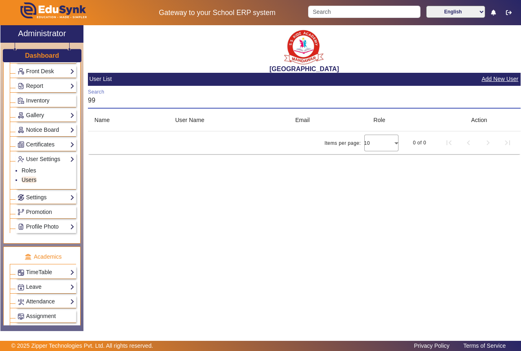
type input "9"
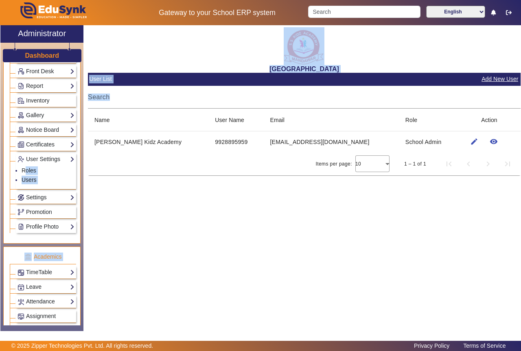
drag, startPoint x: 83, startPoint y: 158, endPoint x: 85, endPoint y: 135, distance: 23.2
click at [85, 135] on div "X Administrator Dashboard Administration Institution Institution Details Sessio…" at bounding box center [260, 178] width 520 height 306
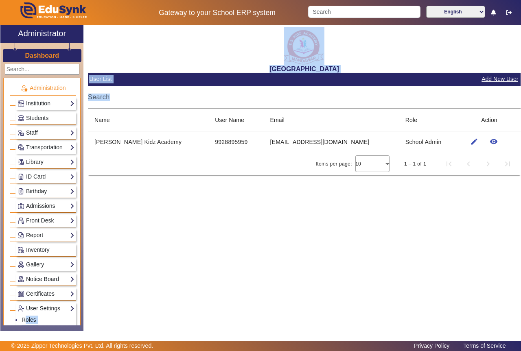
click at [52, 131] on link "Staff" at bounding box center [45, 132] width 57 height 9
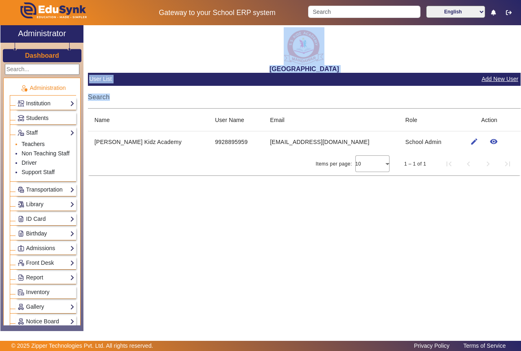
click at [34, 146] on link "Teachers" at bounding box center [33, 144] width 23 height 7
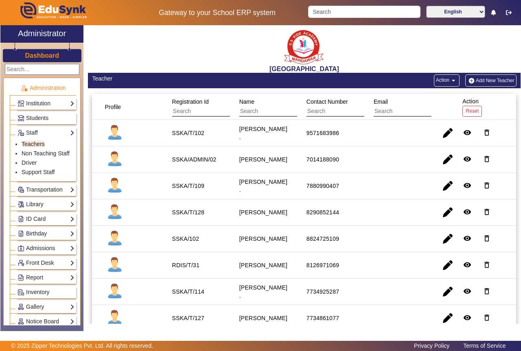
click at [374, 138] on mat-cell at bounding box center [397, 133] width 67 height 26
click at [443, 162] on span "button" at bounding box center [448, 160] width 20 height 20
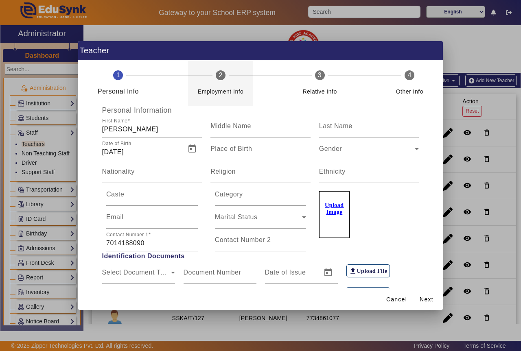
click at [234, 92] on div "Employment Info" at bounding box center [221, 92] width 46 height 10
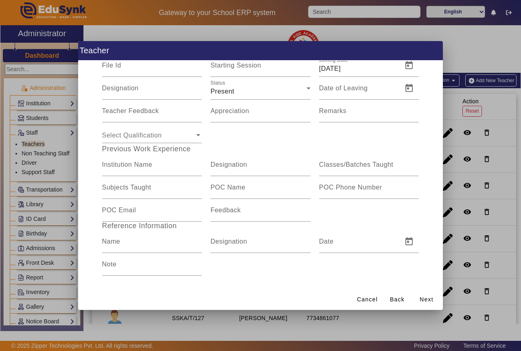
scroll to position [89, 0]
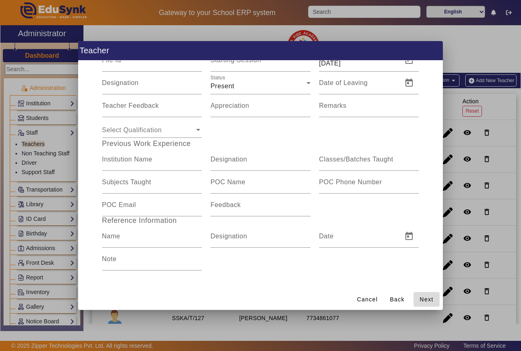
click at [427, 297] on span "Next" at bounding box center [426, 299] width 14 height 9
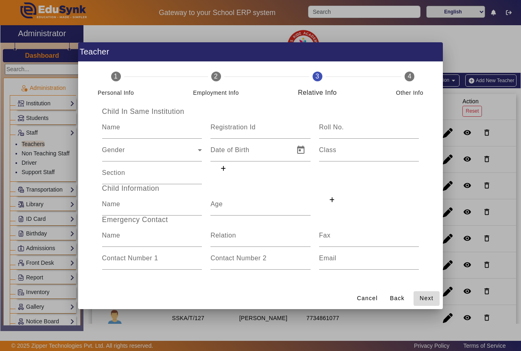
click at [422, 297] on span "Next" at bounding box center [426, 298] width 14 height 9
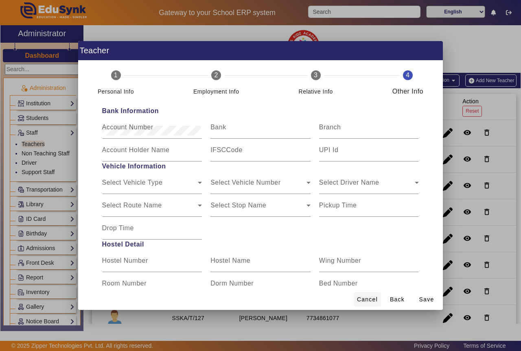
click at [371, 299] on span "Cancel" at bounding box center [367, 299] width 21 height 9
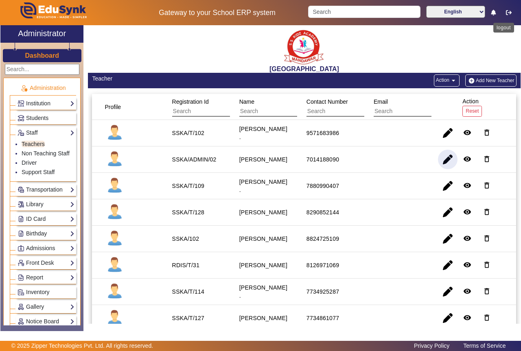
click at [507, 10] on icon "button" at bounding box center [509, 13] width 6 height 6
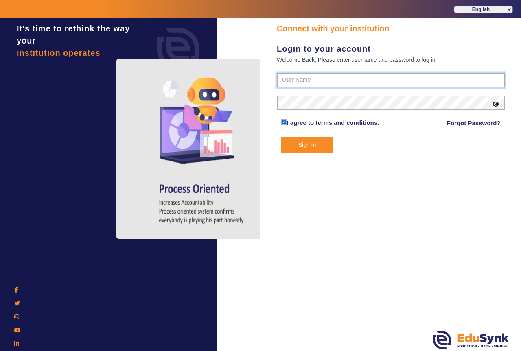
type input "9928895959"
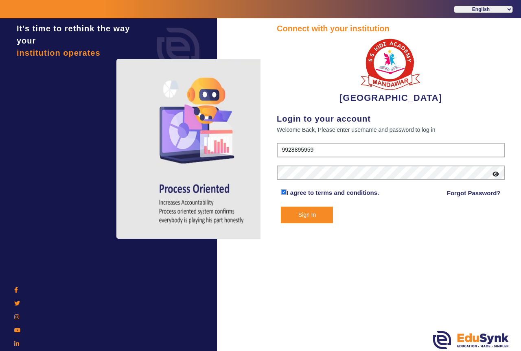
click at [306, 218] on button "Sign In" at bounding box center [307, 215] width 52 height 17
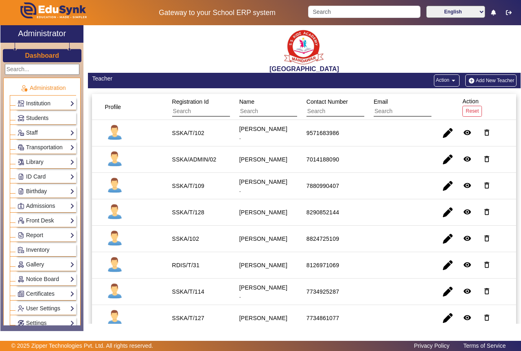
drag, startPoint x: 520, startPoint y: 94, endPoint x: 520, endPoint y: 163, distance: 69.2
click at [520, 163] on div "X Administrator Dashboard Administration Institution Institution Details Sessio…" at bounding box center [260, 178] width 521 height 307
click at [380, 140] on mat-cell at bounding box center [397, 133] width 67 height 26
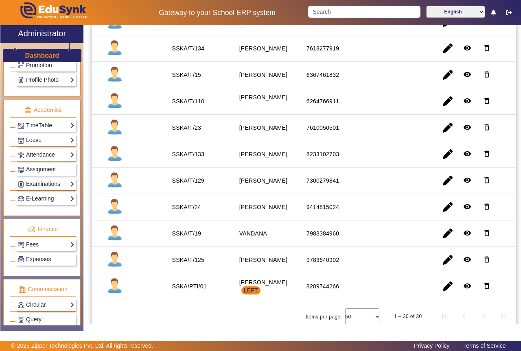
scroll to position [330, 0]
